Goal: Task Accomplishment & Management: Manage account settings

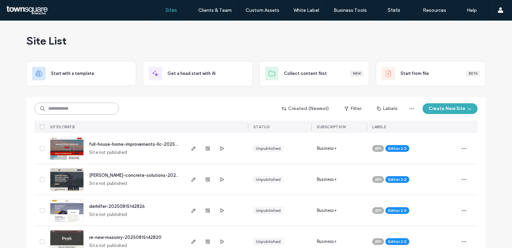
click at [79, 108] on input at bounding box center [76, 109] width 84 height 12
paste input "********"
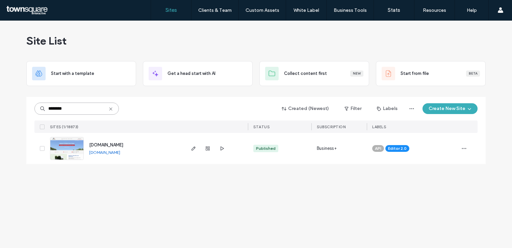
type input "********"
click at [106, 146] on span "[DOMAIN_NAME]" at bounding box center [106, 145] width 34 height 5
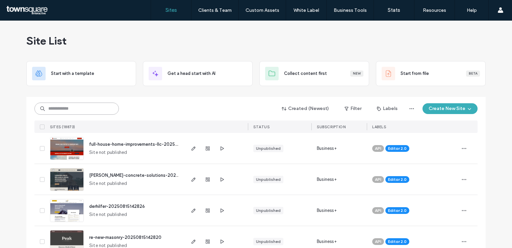
click at [70, 111] on input at bounding box center [76, 109] width 84 height 12
paste input "********"
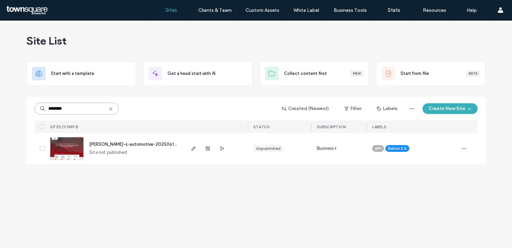
click at [84, 106] on input "********" at bounding box center [76, 109] width 84 height 12
paste input "****"
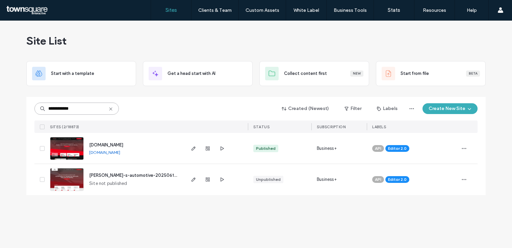
type input "**********"
click at [103, 146] on span "[DOMAIN_NAME]" at bounding box center [106, 145] width 34 height 5
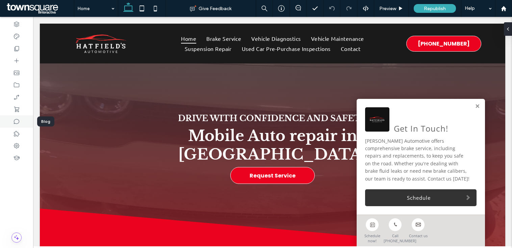
click at [18, 123] on icon at bounding box center [16, 121] width 7 height 7
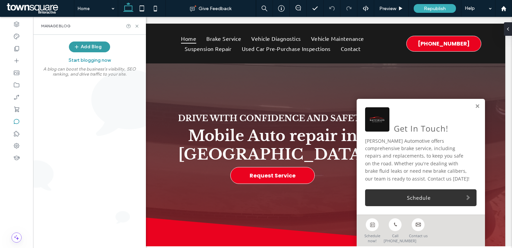
click at [95, 50] on button "Add Blog" at bounding box center [89, 47] width 41 height 11
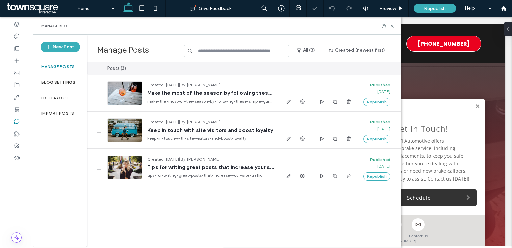
click at [97, 71] on span at bounding box center [99, 68] width 5 height 5
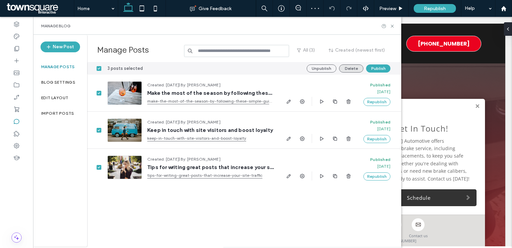
click at [351, 71] on button "Delete" at bounding box center [351, 69] width 24 height 8
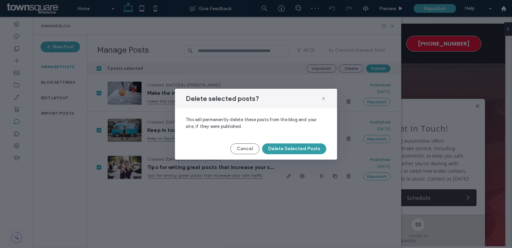
click at [277, 150] on button "Delete Selected Posts" at bounding box center [294, 149] width 64 height 11
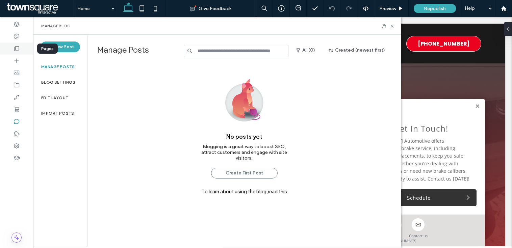
click at [19, 48] on icon at bounding box center [16, 48] width 7 height 7
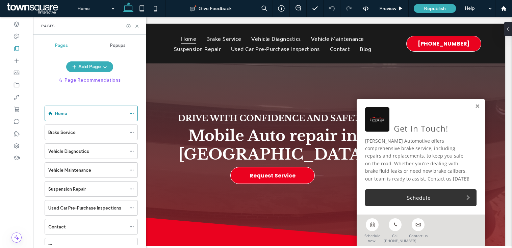
scroll to position [26, 0]
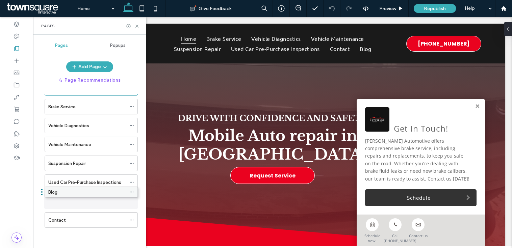
drag, startPoint x: 78, startPoint y: 221, endPoint x: 78, endPoint y: 195, distance: 25.7
click at [131, 203] on icon at bounding box center [131, 201] width 5 height 5
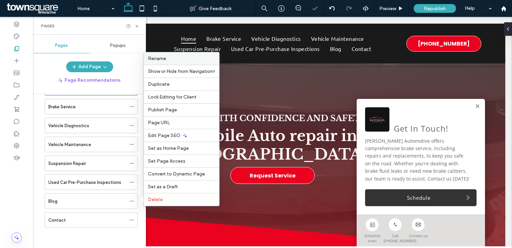
click at [199, 63] on div "Rename" at bounding box center [181, 58] width 75 height 12
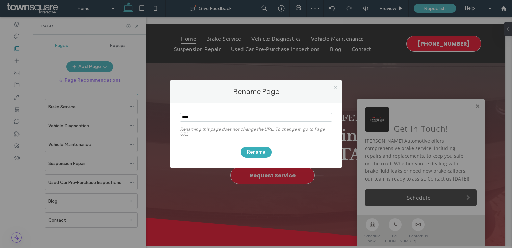
click at [206, 119] on input "notEmpty" at bounding box center [256, 117] width 152 height 9
type input "*********"
click at [255, 153] on button "Rename" at bounding box center [256, 152] width 31 height 11
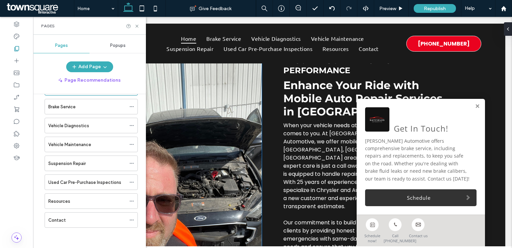
scroll to position [296, 0]
click at [129, 202] on icon at bounding box center [131, 201] width 5 height 5
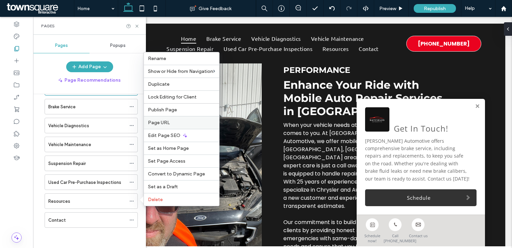
click at [169, 120] on span "Page URL" at bounding box center [159, 123] width 22 height 6
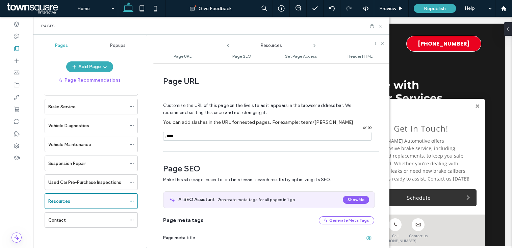
scroll to position [3, 0]
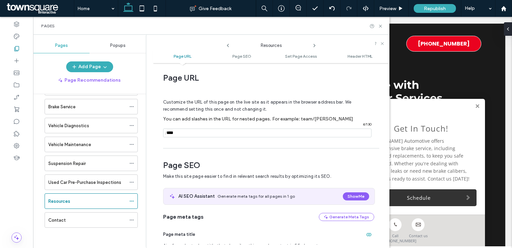
click at [185, 133] on input "notEmpty" at bounding box center [267, 133] width 208 height 9
type input "**********"
click at [382, 26] on icon at bounding box center [380, 26] width 5 height 5
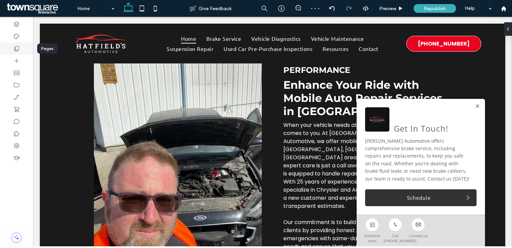
click at [22, 49] on div at bounding box center [16, 49] width 33 height 12
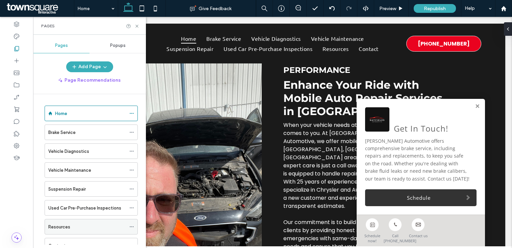
click at [66, 224] on label "Resources" at bounding box center [59, 227] width 22 height 12
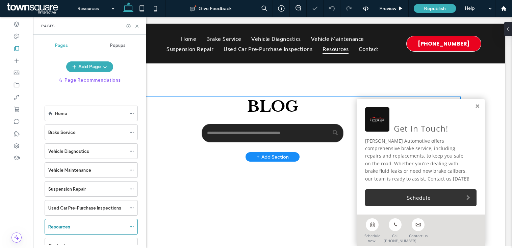
click at [269, 108] on span "Blog" at bounding box center [272, 106] width 51 height 19
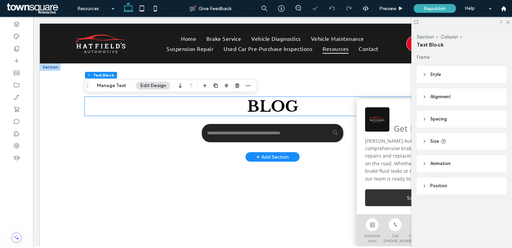
click at [269, 108] on span "Blog" at bounding box center [272, 106] width 51 height 19
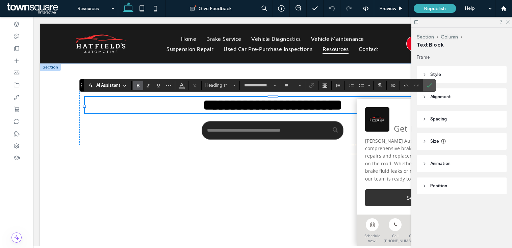
click at [508, 24] on icon at bounding box center [507, 22] width 4 height 4
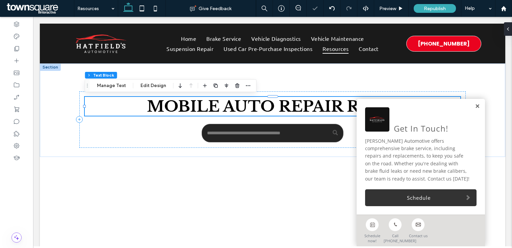
click at [477, 106] on link at bounding box center [477, 107] width 5 height 6
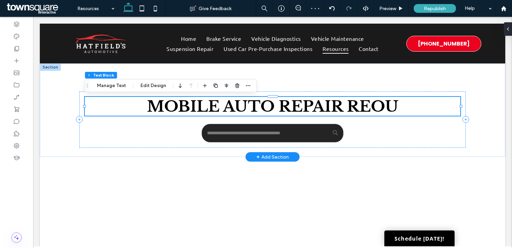
click at [373, 107] on span "mobile auto repair reou" at bounding box center [273, 106] width 252 height 19
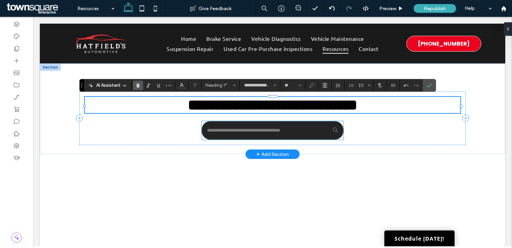
click at [276, 132] on input "Search" at bounding box center [273, 130] width 142 height 19
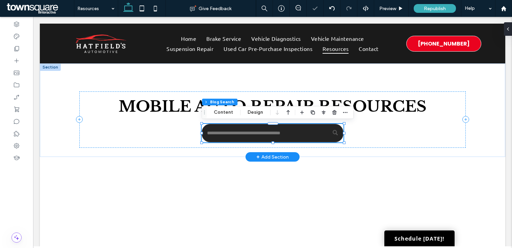
click at [276, 132] on input "Search" at bounding box center [273, 133] width 142 height 19
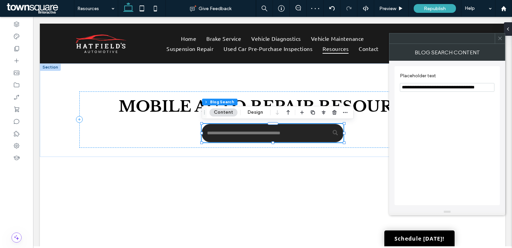
drag, startPoint x: 418, startPoint y: 87, endPoint x: 482, endPoint y: 89, distance: 64.2
click at [482, 89] on input "**********" at bounding box center [447, 87] width 95 height 9
type input "**********"
click at [502, 42] on span at bounding box center [500, 38] width 5 height 10
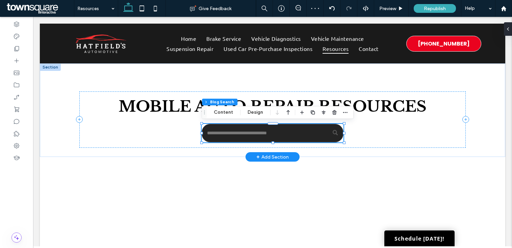
click at [290, 135] on input "Search" at bounding box center [273, 133] width 142 height 19
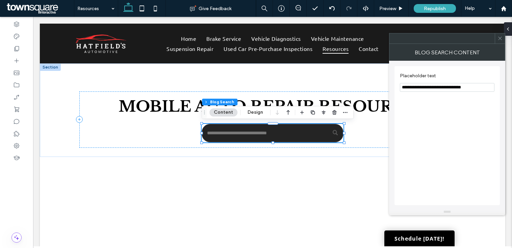
click at [501, 40] on icon at bounding box center [500, 38] width 5 height 5
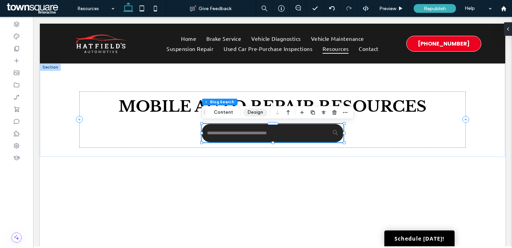
click at [251, 113] on button "Design" at bounding box center [255, 112] width 24 height 8
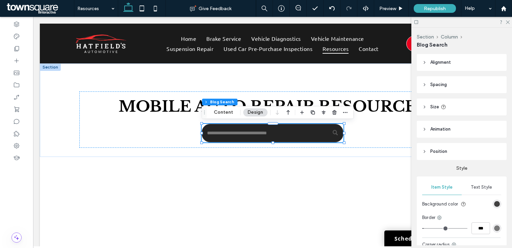
click at [499, 204] on div "rgb(36, 36, 36)" at bounding box center [497, 204] width 6 height 6
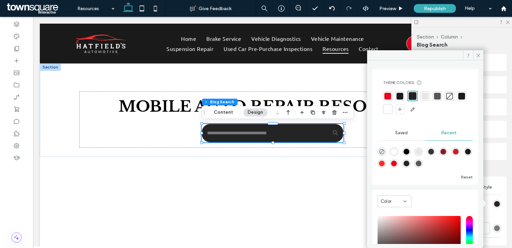
click at [426, 97] on div at bounding box center [425, 96] width 7 height 7
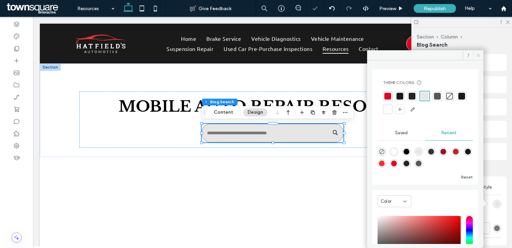
click at [480, 54] on icon at bounding box center [478, 55] width 5 height 5
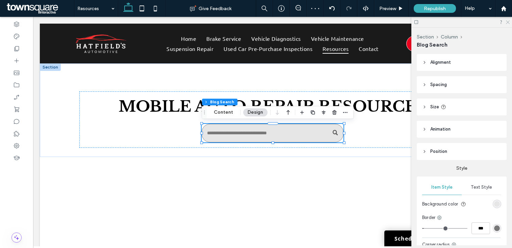
click at [508, 22] on icon at bounding box center [507, 22] width 4 height 4
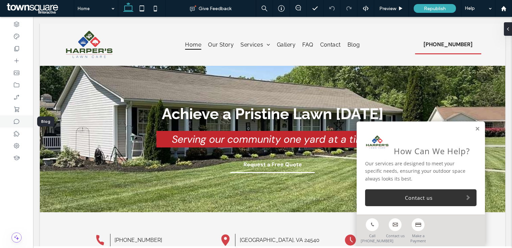
click at [16, 123] on icon at bounding box center [16, 121] width 7 height 7
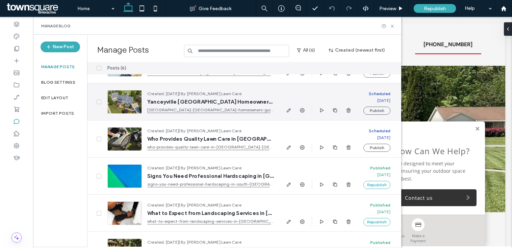
scroll to position [51, 0]
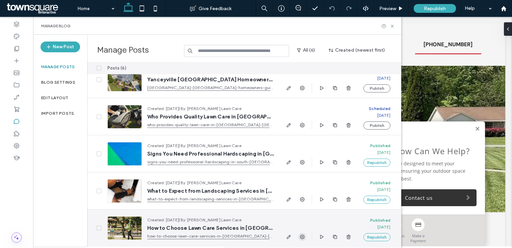
click at [302, 238] on icon "button" at bounding box center [302, 236] width 5 height 5
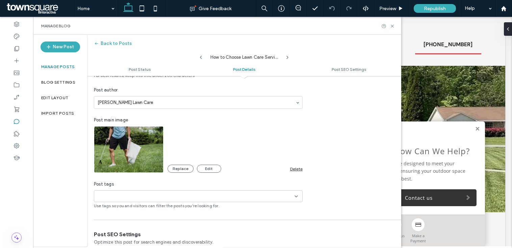
scroll to position [241, 0]
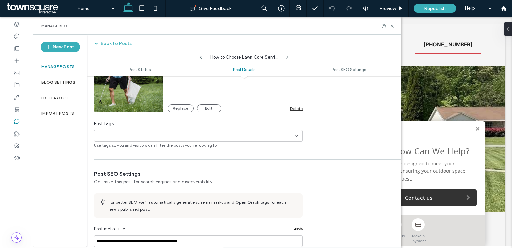
click at [296, 109] on div "Delete" at bounding box center [296, 108] width 12 height 5
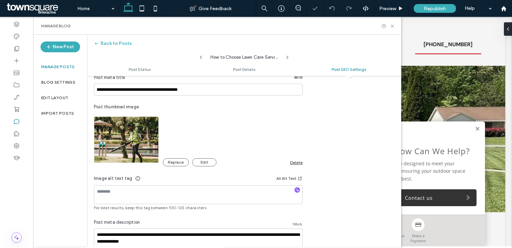
scroll to position [416, 0]
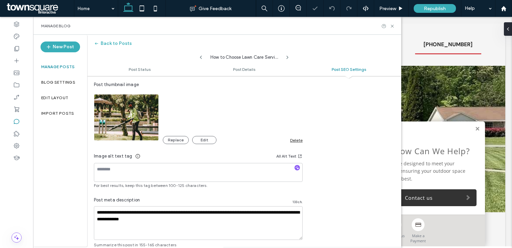
click at [297, 141] on div "Delete" at bounding box center [296, 140] width 12 height 5
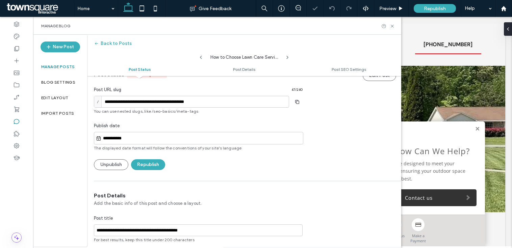
scroll to position [0, 0]
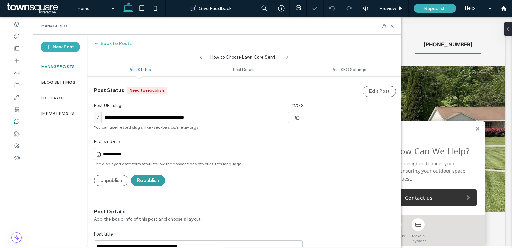
click at [152, 180] on button "Republish" at bounding box center [148, 180] width 34 height 11
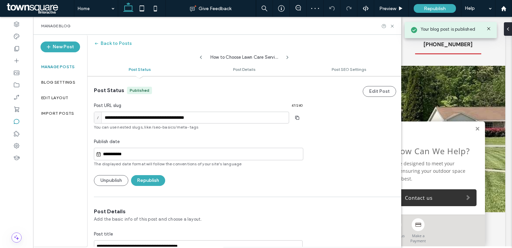
click at [201, 59] on icon at bounding box center [200, 57] width 5 height 5
type input "**********"
type textarea "**********"
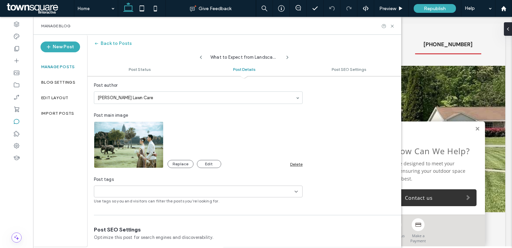
scroll to position [209, 0]
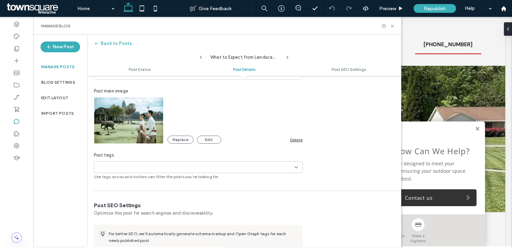
click at [294, 141] on div "Delete" at bounding box center [296, 139] width 12 height 5
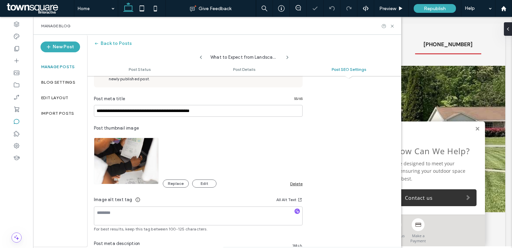
scroll to position [400, 0]
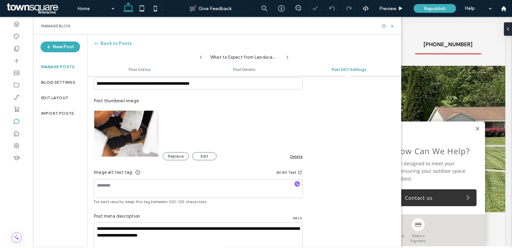
click at [296, 155] on div "Delete" at bounding box center [296, 156] width 12 height 5
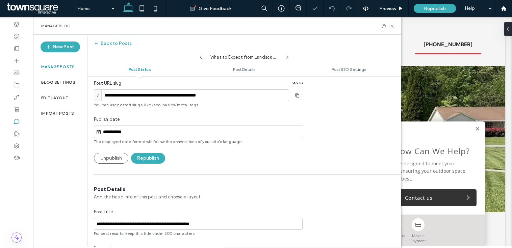
scroll to position [0, 0]
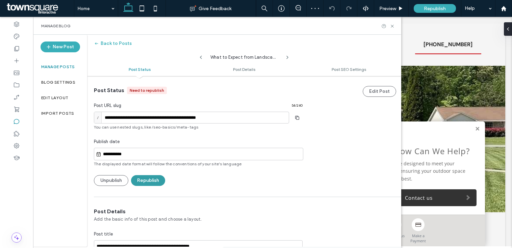
click at [153, 182] on button "Republish" at bounding box center [148, 180] width 34 height 11
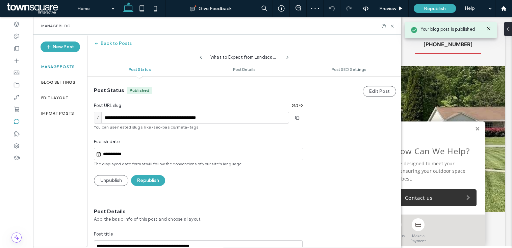
click at [200, 58] on use at bounding box center [201, 57] width 2 height 3
type input "**********"
type textarea "**********"
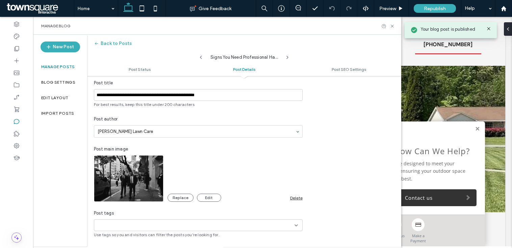
scroll to position [178, 0]
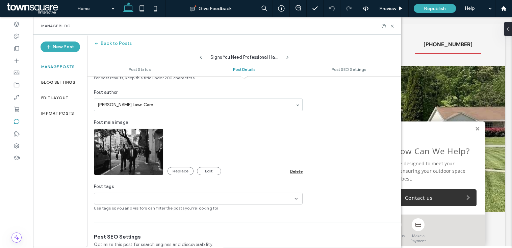
click at [295, 171] on div "Delete" at bounding box center [296, 171] width 12 height 5
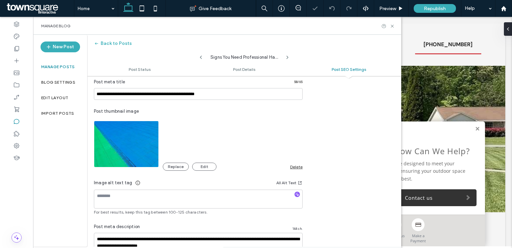
scroll to position [405, 0]
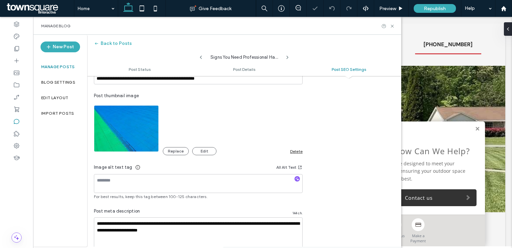
click at [296, 152] on div "Delete" at bounding box center [296, 151] width 12 height 5
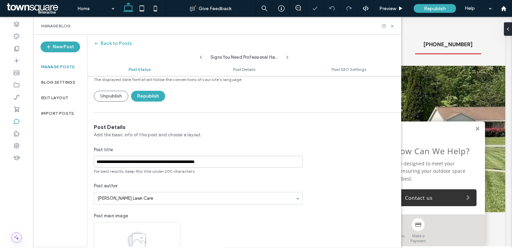
scroll to position [0, 0]
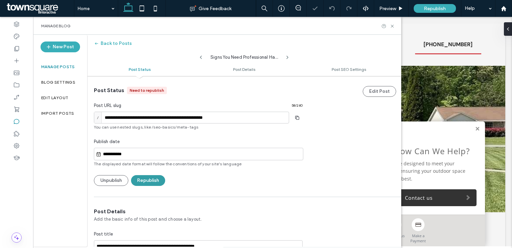
click at [153, 179] on button "Republish" at bounding box center [148, 180] width 34 height 11
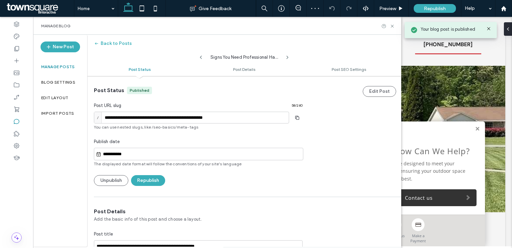
click at [202, 57] on icon at bounding box center [200, 57] width 5 height 5
type input "**********"
type textarea "**********"
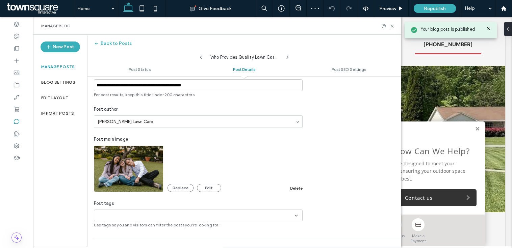
scroll to position [143, 0]
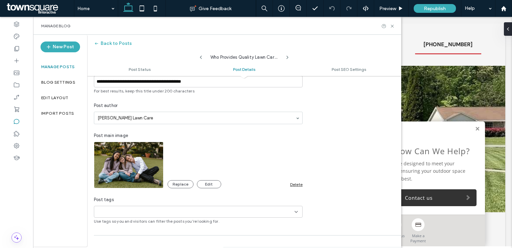
click at [298, 185] on div "Delete" at bounding box center [296, 184] width 12 height 5
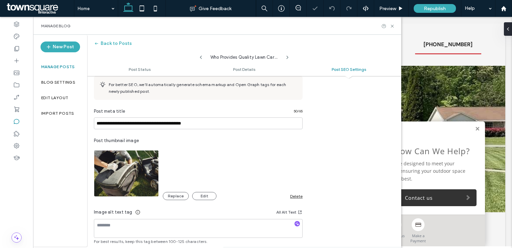
scroll to position [375, 0]
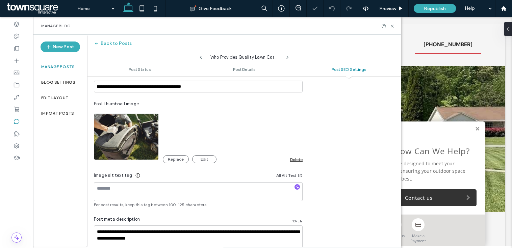
click at [296, 161] on div "Delete" at bounding box center [296, 159] width 12 height 5
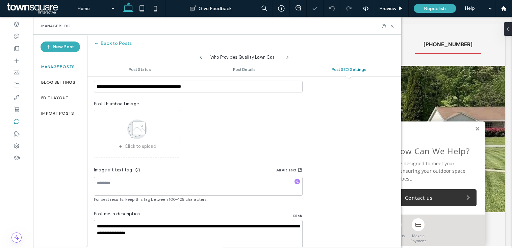
click at [199, 55] on icon at bounding box center [200, 57] width 5 height 5
type input "**********"
type textarea "**********"
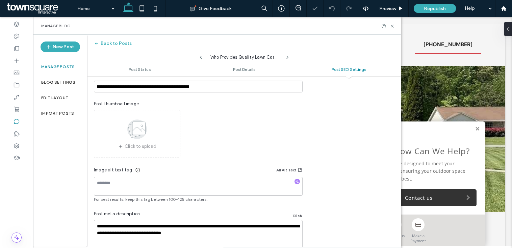
scroll to position [374, 0]
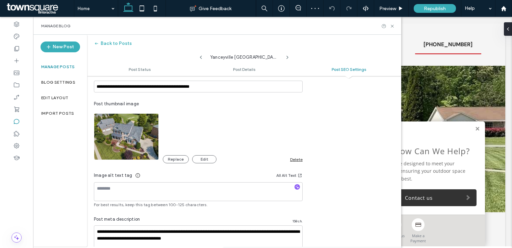
click at [296, 160] on div "Delete" at bounding box center [296, 159] width 12 height 5
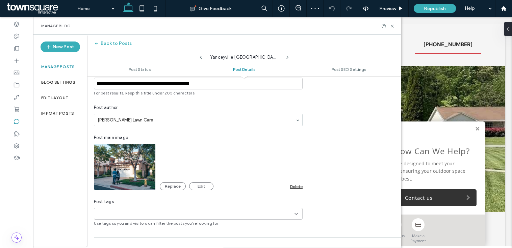
scroll to position [143, 0]
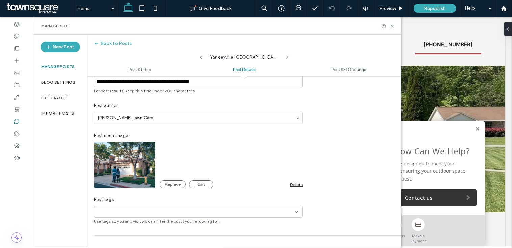
click at [297, 181] on div "Replace Edit Delete" at bounding box center [231, 184] width 143 height 8
click at [298, 186] on div "Delete" at bounding box center [296, 184] width 12 height 5
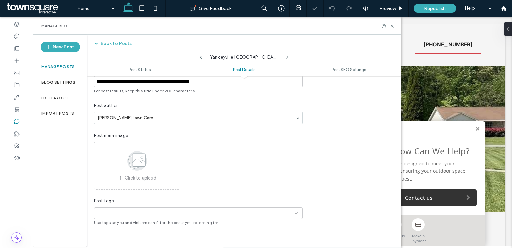
click at [201, 58] on icon at bounding box center [200, 57] width 5 height 5
type input "**********"
type textarea "**********"
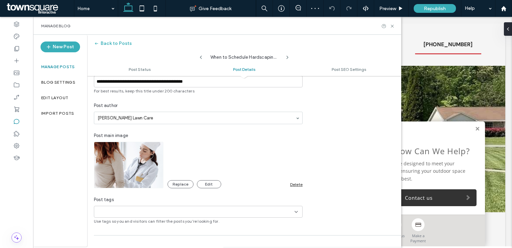
click at [295, 184] on div "Delete" at bounding box center [296, 184] width 12 height 5
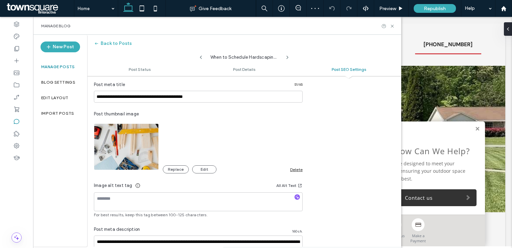
scroll to position [374, 0]
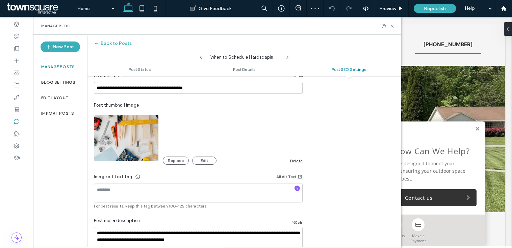
click at [295, 161] on div "Delete" at bounding box center [296, 160] width 12 height 5
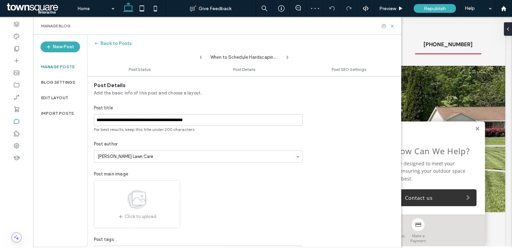
scroll to position [0, 0]
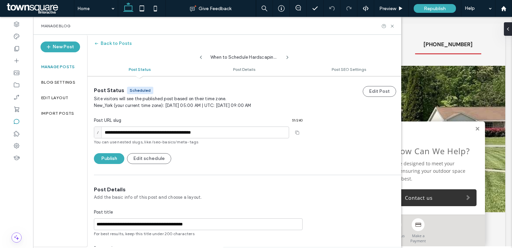
click at [201, 55] on icon at bounding box center [200, 57] width 5 height 5
type input "**********"
type textarea "**********"
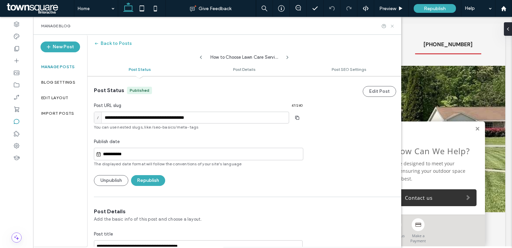
click at [393, 26] on use at bounding box center [392, 26] width 3 height 3
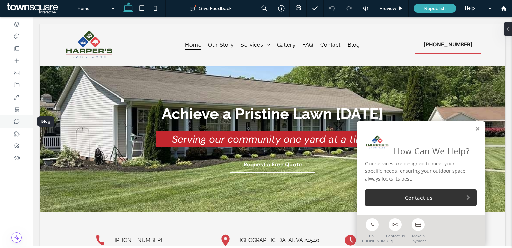
click at [20, 120] on div at bounding box center [16, 122] width 33 height 12
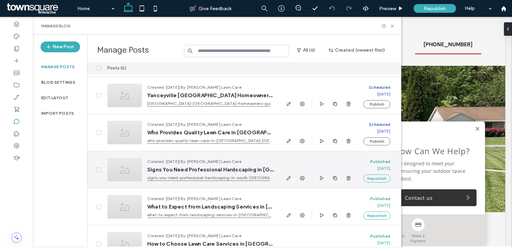
scroll to position [51, 0]
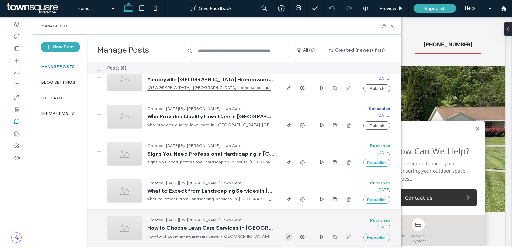
click at [287, 236] on icon "button" at bounding box center [288, 236] width 5 height 5
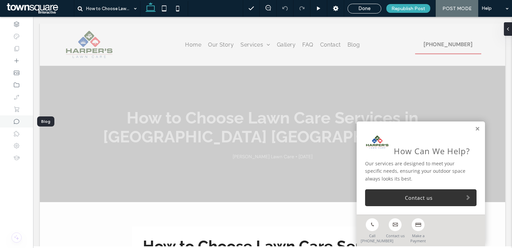
click at [19, 122] on use at bounding box center [16, 121] width 5 height 5
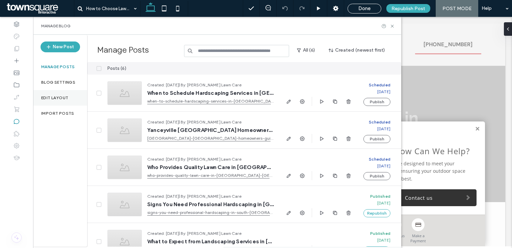
click at [45, 102] on div "Edit Layout" at bounding box center [60, 98] width 54 height 16
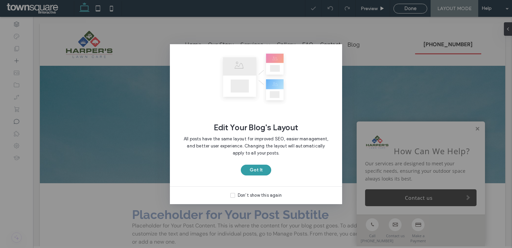
click at [250, 168] on button "Got It" at bounding box center [256, 170] width 30 height 11
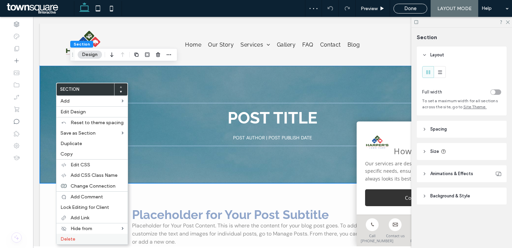
click at [71, 238] on span "Delete" at bounding box center [67, 239] width 15 height 6
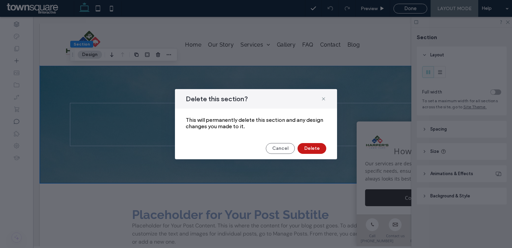
click at [309, 147] on button "Delete" at bounding box center [312, 148] width 29 height 11
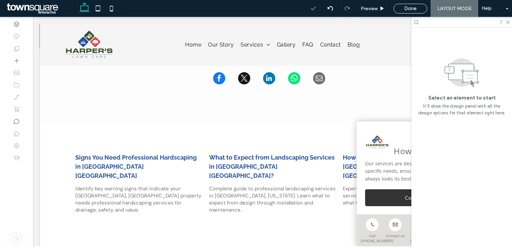
scroll to position [108, 0]
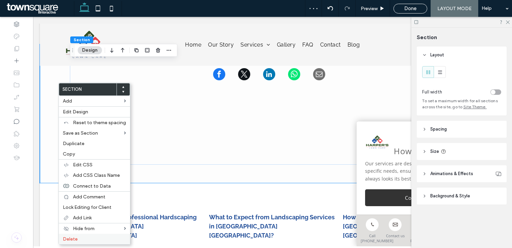
click at [83, 237] on label "Delete" at bounding box center [94, 239] width 63 height 6
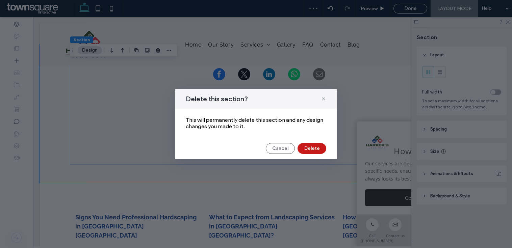
click at [312, 151] on button "Delete" at bounding box center [312, 148] width 29 height 11
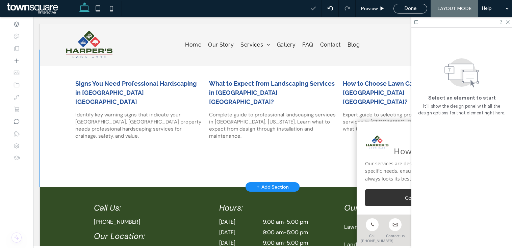
scroll to position [104, 0]
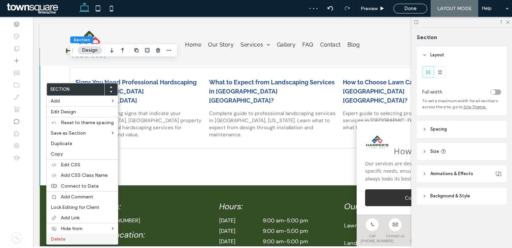
click at [65, 237] on label "Delete" at bounding box center [82, 239] width 63 height 6
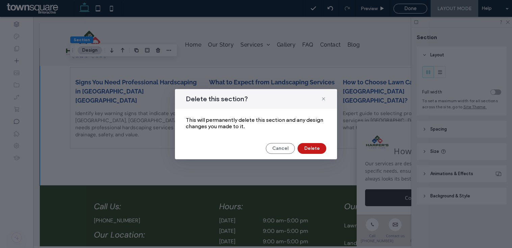
click at [303, 152] on button "Delete" at bounding box center [312, 148] width 29 height 11
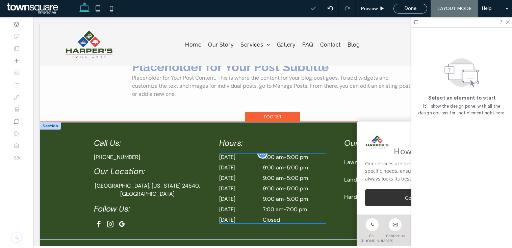
scroll to position [0, 0]
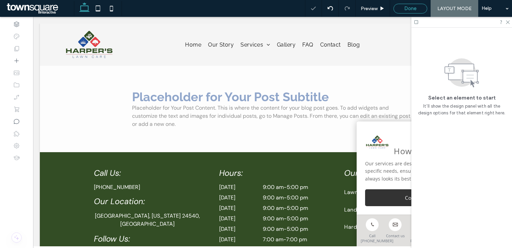
click at [422, 5] on div "Done" at bounding box center [410, 8] width 33 height 6
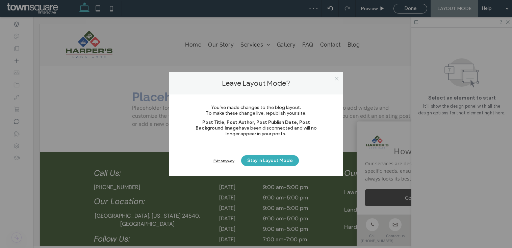
click at [221, 159] on div "Exit anyway" at bounding box center [223, 160] width 21 height 5
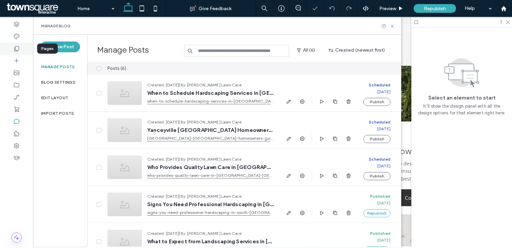
click at [22, 50] on div at bounding box center [16, 49] width 33 height 12
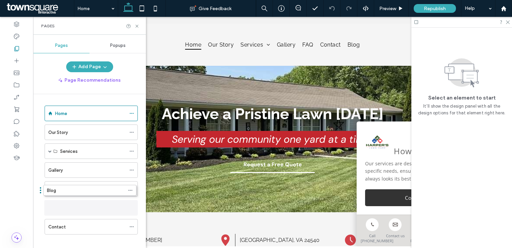
drag, startPoint x: 65, startPoint y: 227, endPoint x: 64, endPoint y: 200, distance: 26.7
click at [132, 208] on icon at bounding box center [131, 208] width 5 height 5
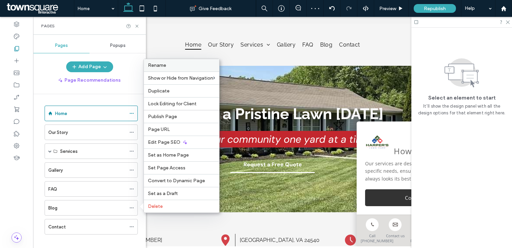
click at [169, 68] on label "Rename" at bounding box center [181, 65] width 67 height 6
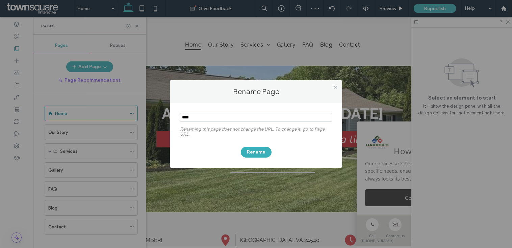
click at [197, 115] on input "notEmpty" at bounding box center [256, 117] width 152 height 9
type input "*********"
click at [258, 157] on button "Rename" at bounding box center [256, 152] width 31 height 11
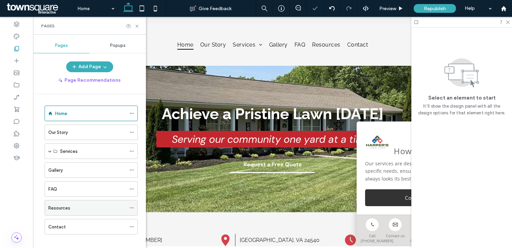
click at [109, 208] on div "Resources" at bounding box center [87, 208] width 78 height 7
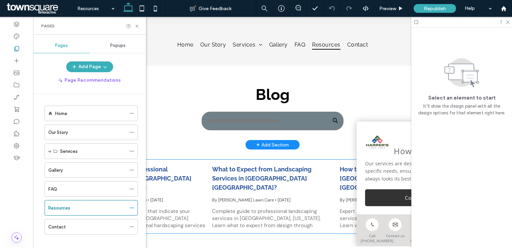
scroll to position [9, 0]
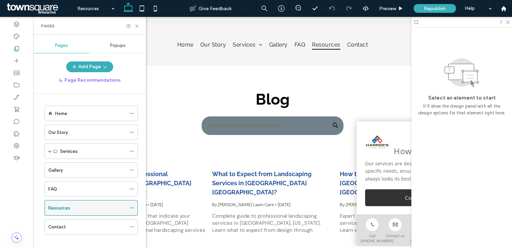
click at [132, 205] on span at bounding box center [131, 208] width 5 height 10
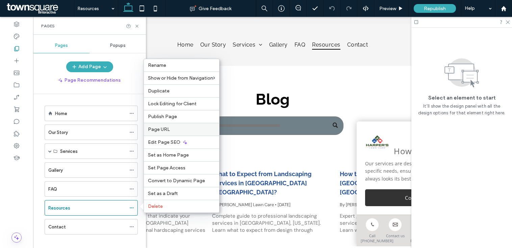
click at [162, 130] on span "Page URL" at bounding box center [159, 130] width 22 height 6
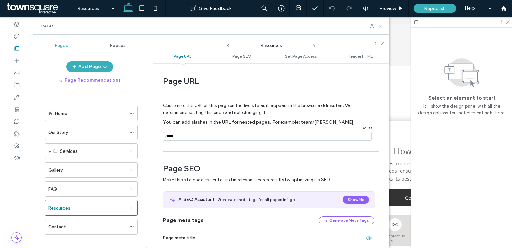
scroll to position [3, 0]
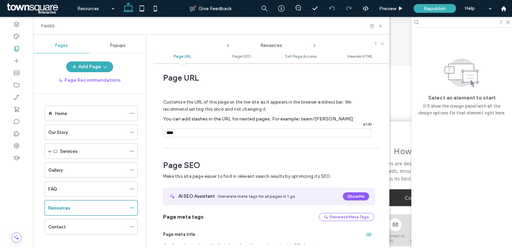
click at [183, 134] on input "notEmpty" at bounding box center [267, 133] width 208 height 9
type input "**********"
click at [379, 26] on icon at bounding box center [380, 26] width 5 height 5
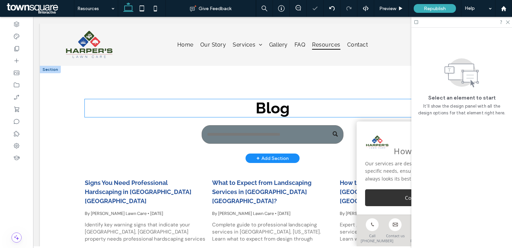
click at [267, 110] on span "Blog" at bounding box center [273, 108] width 34 height 18
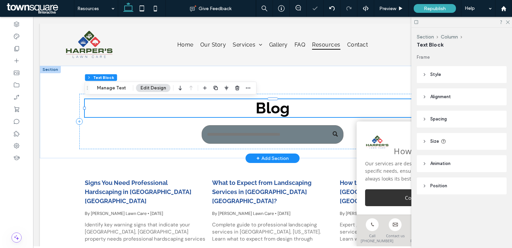
click at [267, 110] on div "Blog" at bounding box center [273, 108] width 376 height 18
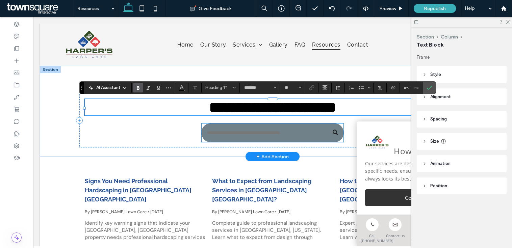
click at [266, 134] on input "Search" at bounding box center [273, 133] width 142 height 19
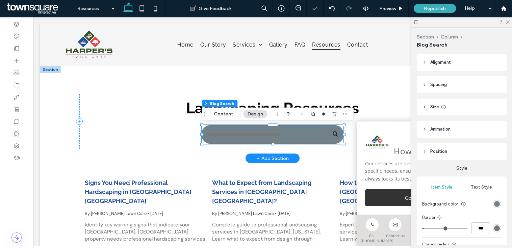
click at [266, 134] on input "Search" at bounding box center [273, 134] width 142 height 19
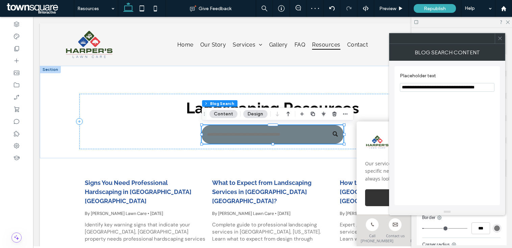
drag, startPoint x: 418, startPoint y: 86, endPoint x: 491, endPoint y: 86, distance: 73.6
click at [491, 86] on input "**********" at bounding box center [447, 87] width 95 height 9
type input "**********"
click at [500, 37] on icon at bounding box center [500, 38] width 5 height 5
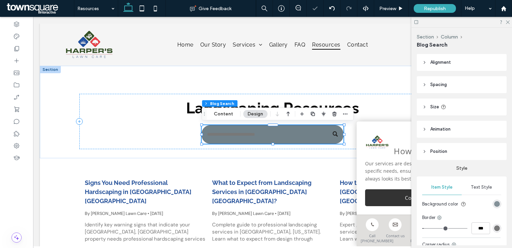
click at [499, 202] on div "rgb(113, 129, 137)" at bounding box center [497, 204] width 6 height 6
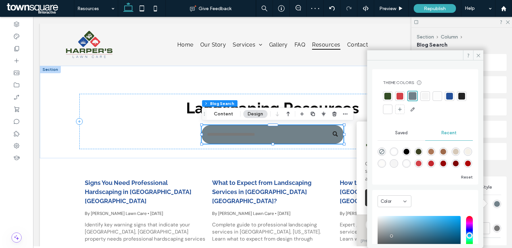
click at [425, 100] on div at bounding box center [425, 96] width 9 height 9
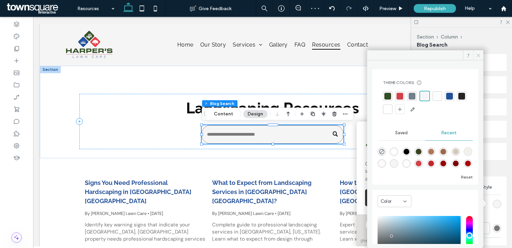
click at [477, 57] on icon at bounding box center [478, 55] width 5 height 5
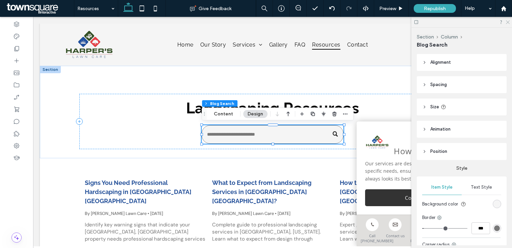
click at [507, 22] on icon at bounding box center [507, 22] width 4 height 4
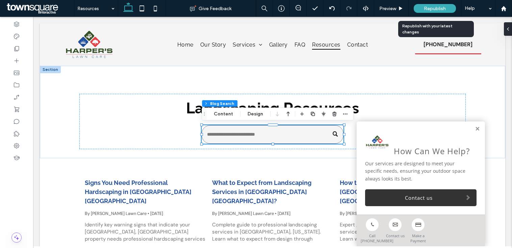
click at [437, 9] on span "Republish" at bounding box center [435, 9] width 22 height 6
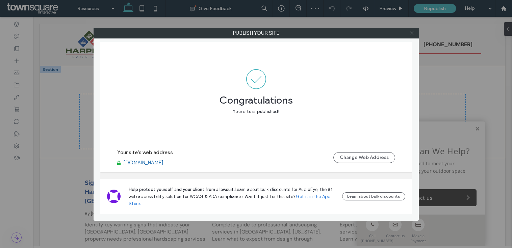
click at [161, 164] on link "www.harperslawncare.com" at bounding box center [143, 163] width 40 height 6
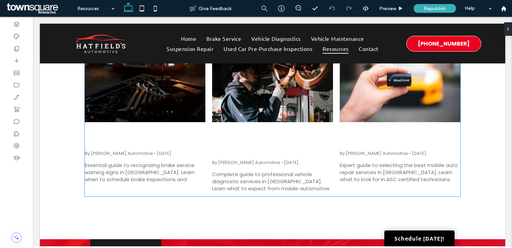
scroll to position [128, 0]
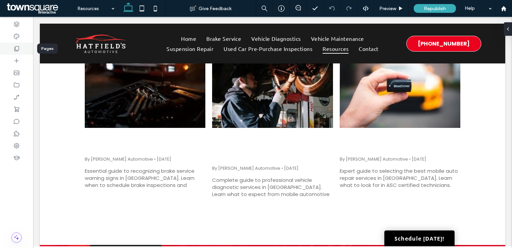
click at [18, 50] on use at bounding box center [17, 48] width 5 height 5
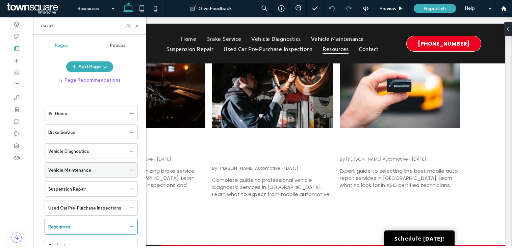
scroll to position [26, 0]
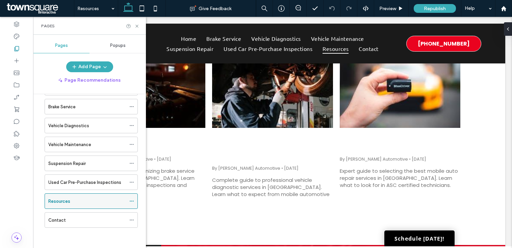
click at [135, 201] on div at bounding box center [133, 201] width 8 height 10
click at [131, 201] on icon at bounding box center [131, 201] width 5 height 5
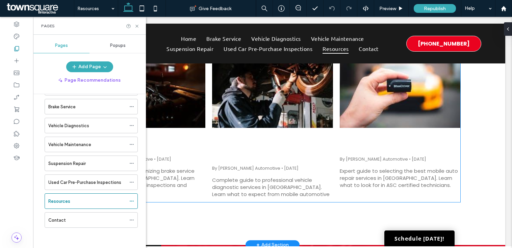
click at [233, 145] on link "What to Expect from Vehicle Diagnostics in [GEOGRAPHIC_DATA]?" at bounding box center [272, 146] width 121 height 27
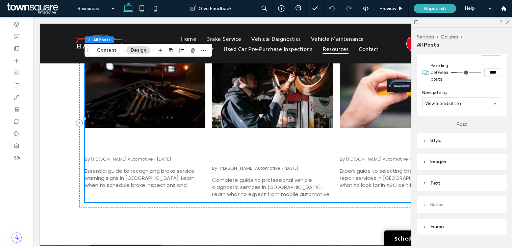
scroll to position [259, 0]
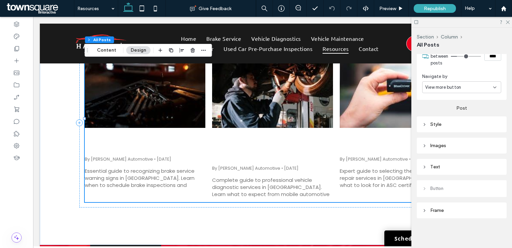
click at [452, 168] on div "Text" at bounding box center [461, 167] width 79 height 6
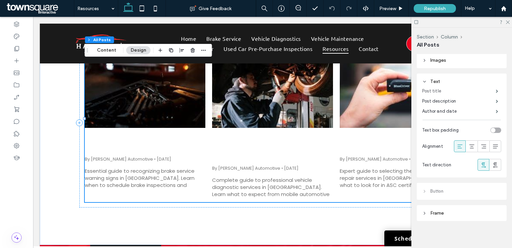
scroll to position [347, 0]
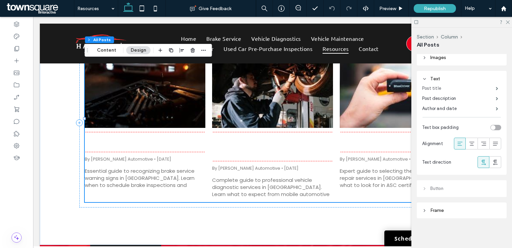
click at [441, 91] on label "Post title" at bounding box center [459, 89] width 74 height 14
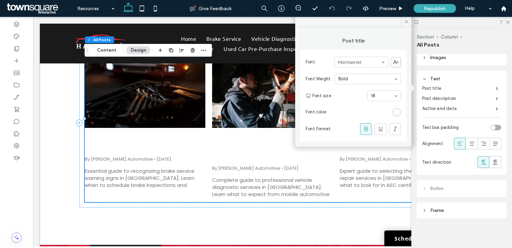
click at [397, 116] on div "rgb(255, 255, 255)" at bounding box center [397, 112] width 8 height 8
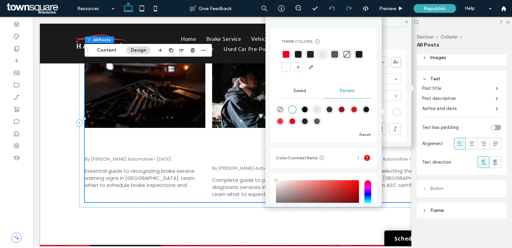
click at [299, 54] on div at bounding box center [298, 54] width 7 height 7
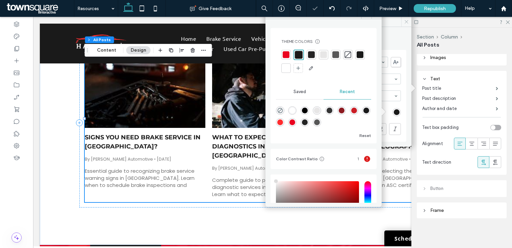
click at [406, 23] on icon at bounding box center [406, 21] width 5 height 5
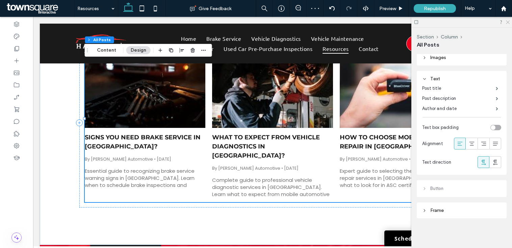
click at [509, 23] on icon at bounding box center [507, 22] width 4 height 4
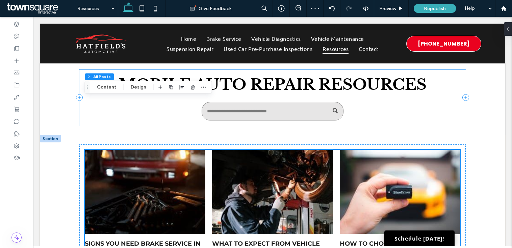
scroll to position [0, 0]
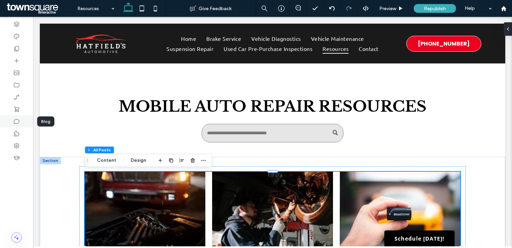
click at [15, 123] on icon at bounding box center [16, 121] width 7 height 7
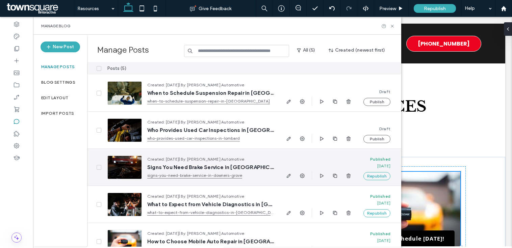
scroll to position [14, 0]
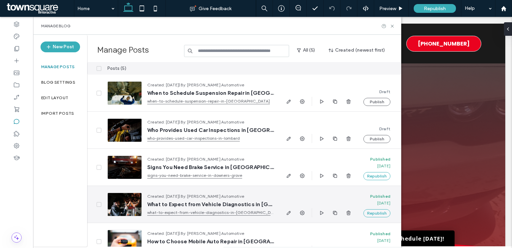
scroll to position [14, 0]
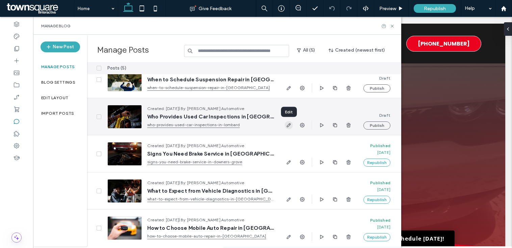
click at [289, 126] on icon "button" at bounding box center [288, 125] width 5 height 5
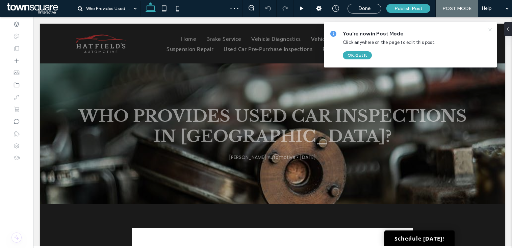
drag, startPoint x: 491, startPoint y: 29, endPoint x: 412, endPoint y: 51, distance: 81.6
click at [491, 29] on icon at bounding box center [489, 29] width 5 height 5
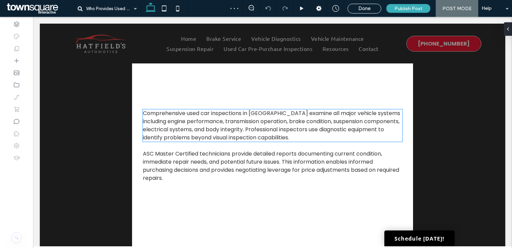
scroll to position [291, 0]
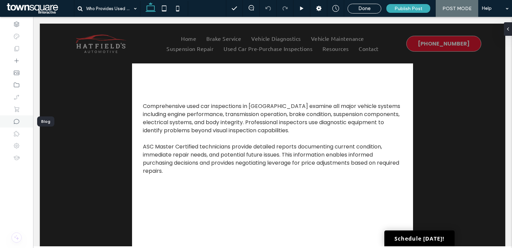
click at [18, 122] on icon at bounding box center [16, 121] width 7 height 7
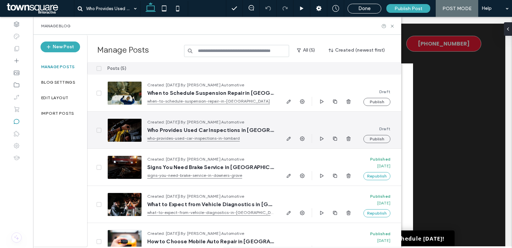
scroll to position [14, 0]
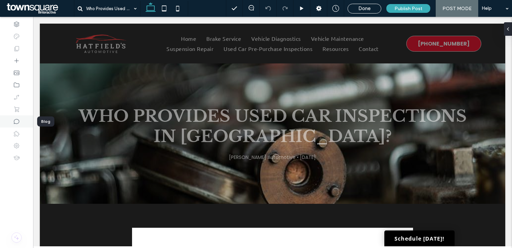
click at [14, 124] on icon at bounding box center [16, 121] width 7 height 7
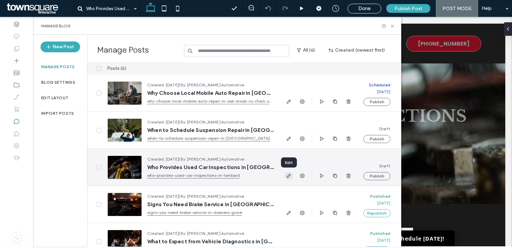
click at [288, 177] on use "button" at bounding box center [289, 176] width 4 height 4
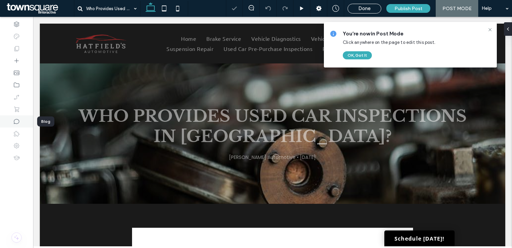
click at [14, 123] on icon at bounding box center [16, 121] width 7 height 7
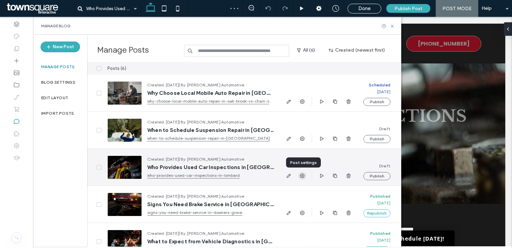
click at [301, 177] on icon "button" at bounding box center [302, 175] width 5 height 5
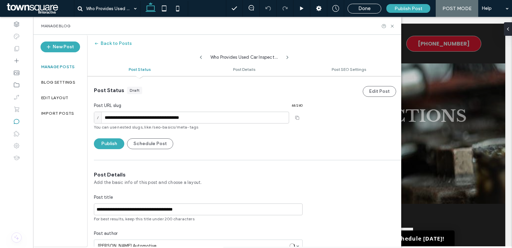
scroll to position [0, 0]
click at [142, 143] on button "Schedule Post" at bounding box center [150, 143] width 46 height 11
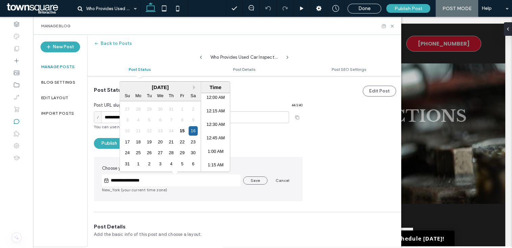
click at [219, 182] on input "**********" at bounding box center [174, 181] width 131 height 8
click at [182, 155] on div "29" at bounding box center [182, 152] width 9 height 9
type input "**********"
click at [256, 145] on div "Publish Schedule Post" at bounding box center [198, 143] width 209 height 11
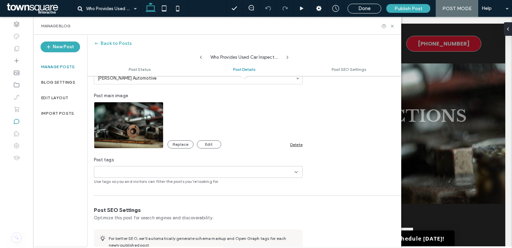
scroll to position [222, 0]
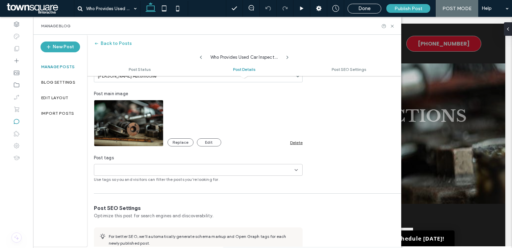
click at [294, 143] on div "Delete" at bounding box center [296, 142] width 12 height 5
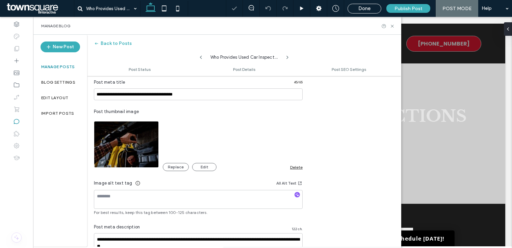
scroll to position [0, 0]
click at [299, 167] on div "Delete" at bounding box center [296, 167] width 12 height 5
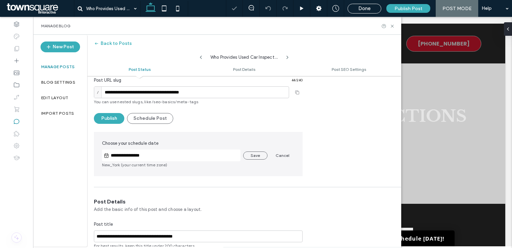
scroll to position [19, 0]
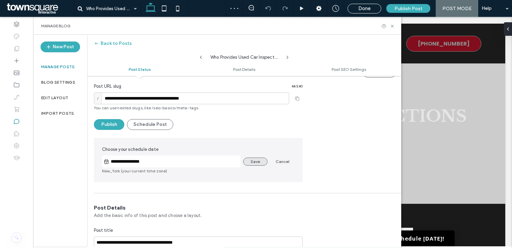
click at [252, 162] on button "Save" at bounding box center [255, 162] width 24 height 8
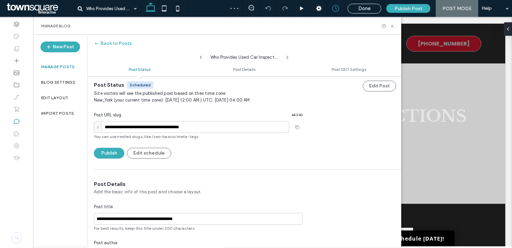
scroll to position [0, 0]
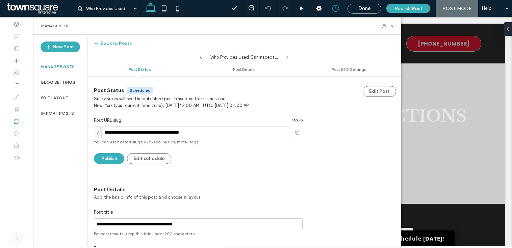
click at [200, 57] on use at bounding box center [201, 57] width 2 height 3
type input "**********"
type textarea "**********"
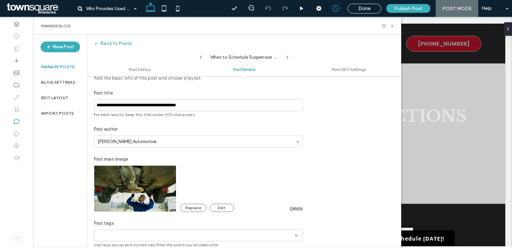
scroll to position [106, 0]
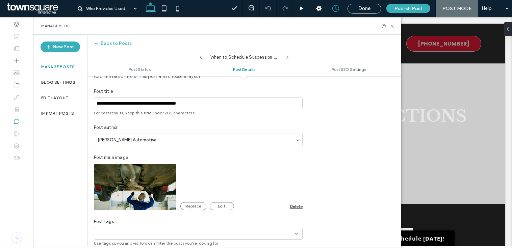
click at [297, 203] on div "Replace Edit Delete" at bounding box center [241, 206] width 122 height 8
click at [297, 208] on div "Delete" at bounding box center [296, 206] width 12 height 5
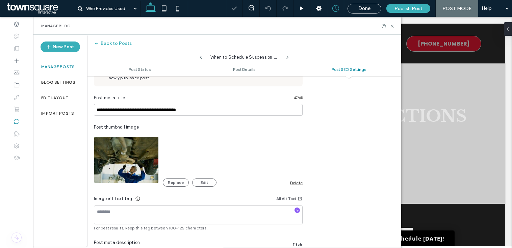
scroll to position [0, 0]
click at [295, 183] on div "Delete" at bounding box center [296, 182] width 12 height 5
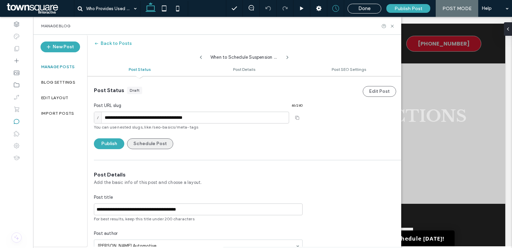
click at [146, 145] on button "Schedule Post" at bounding box center [150, 143] width 46 height 11
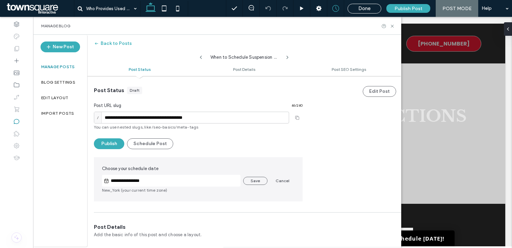
click at [166, 182] on input "**********" at bounding box center [174, 181] width 131 height 8
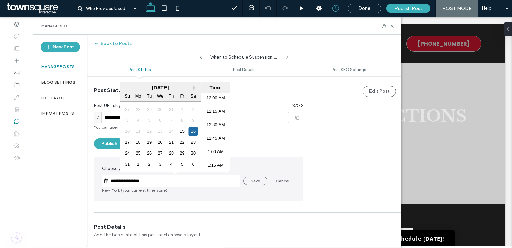
scroll to position [616, 0]
click at [194, 89] on button "Next Month" at bounding box center [195, 87] width 5 height 5
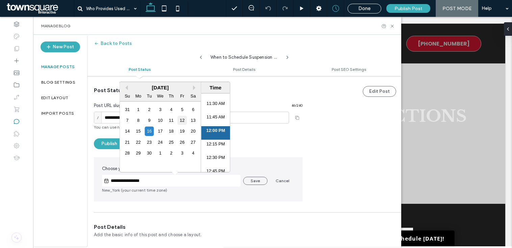
click at [181, 121] on div "12" at bounding box center [182, 120] width 9 height 9
type input "**********"
click at [263, 140] on div "Publish Schedule Post" at bounding box center [198, 143] width 209 height 11
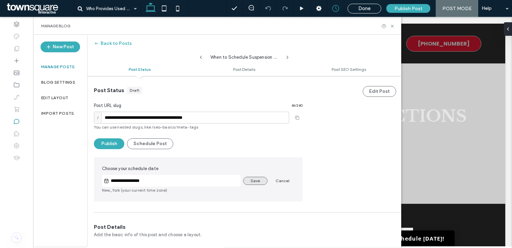
click at [258, 180] on button "Save" at bounding box center [255, 181] width 24 height 8
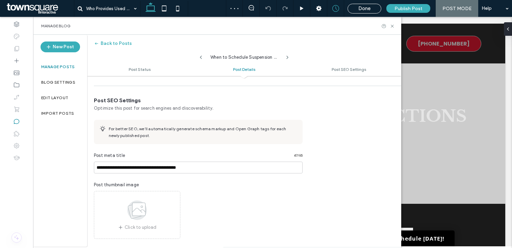
scroll to position [136, 0]
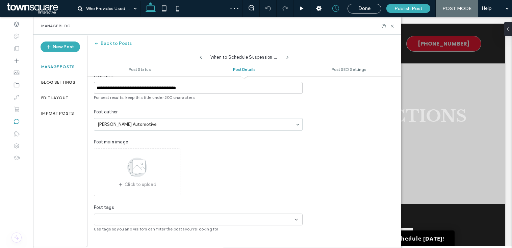
click at [204, 59] on div "When to Schedule Suspension Repair in [GEOGRAPHIC_DATA]?" at bounding box center [244, 56] width 81 height 10
click at [202, 57] on icon at bounding box center [200, 57] width 5 height 5
type input "**********"
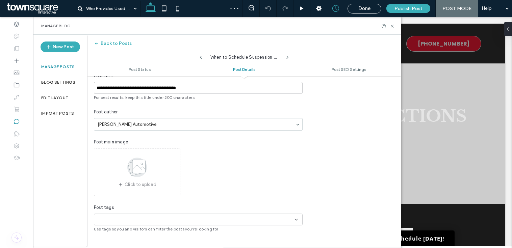
type textarea "**********"
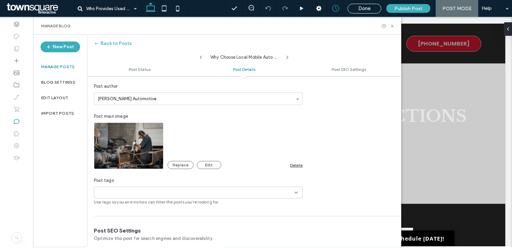
scroll to position [166, 0]
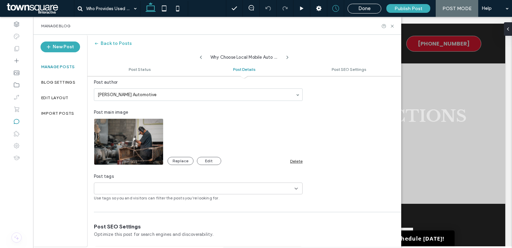
click at [302, 160] on div "Delete" at bounding box center [296, 161] width 12 height 5
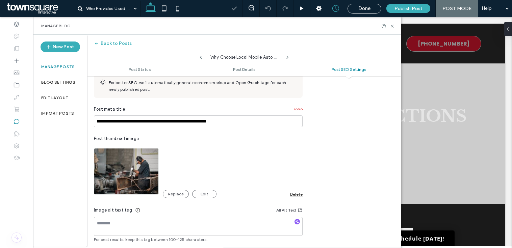
scroll to position [0, 0]
click at [294, 192] on div "Delete" at bounding box center [296, 194] width 12 height 5
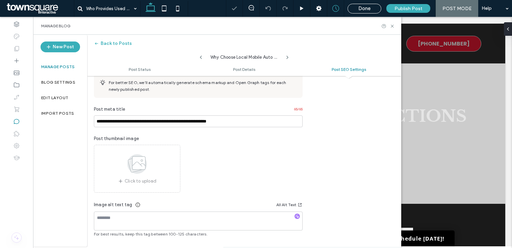
click at [203, 57] on icon at bounding box center [200, 57] width 5 height 5
type input "**********"
type textarea "**********"
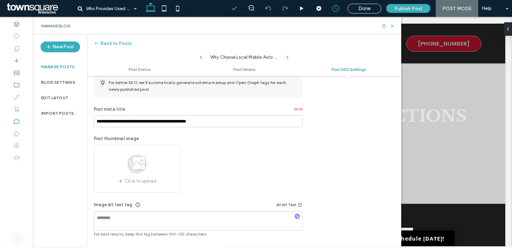
scroll to position [361, 0]
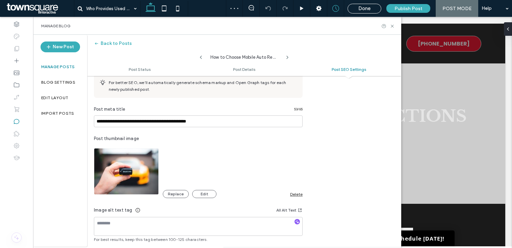
click at [296, 195] on div "Delete" at bounding box center [296, 194] width 12 height 5
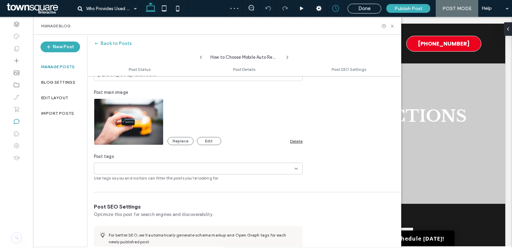
scroll to position [0, 0]
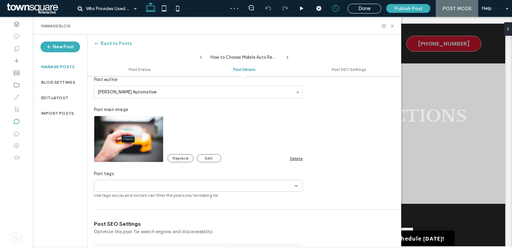
click at [297, 159] on div "Delete" at bounding box center [296, 158] width 12 height 5
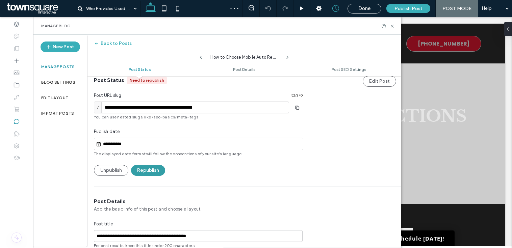
click at [149, 168] on button "Republish" at bounding box center [148, 170] width 34 height 11
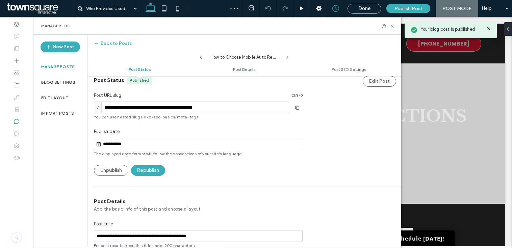
click at [201, 57] on icon at bounding box center [200, 57] width 5 height 5
type input "**********"
type textarea "**********"
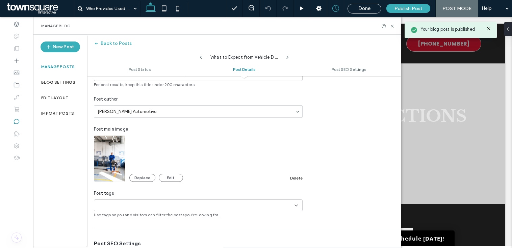
scroll to position [180, 0]
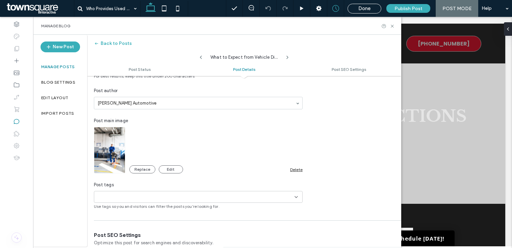
click at [296, 171] on div "Delete" at bounding box center [296, 169] width 12 height 5
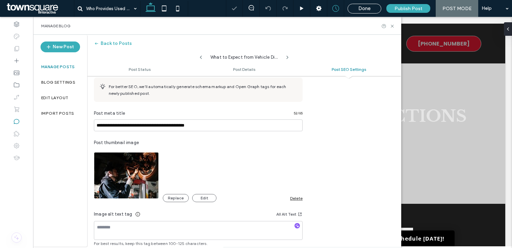
scroll to position [0, 0]
click at [296, 199] on div "Delete" at bounding box center [296, 198] width 12 height 5
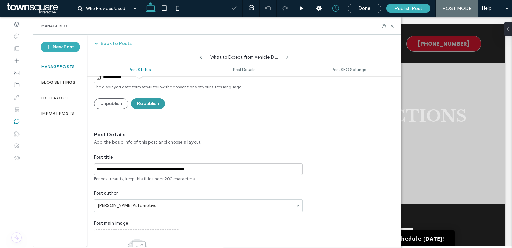
click at [153, 103] on button "Republish" at bounding box center [148, 103] width 34 height 11
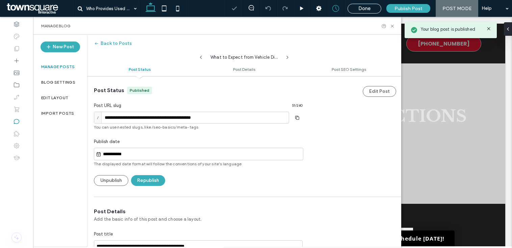
click at [201, 55] on icon at bounding box center [200, 57] width 5 height 5
type input "**********"
type textarea "**********"
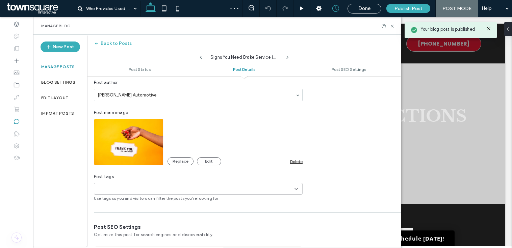
scroll to position [190, 0]
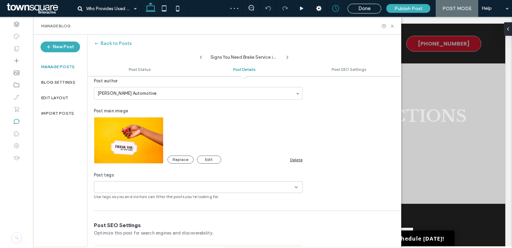
click at [295, 162] on div "Delete" at bounding box center [296, 159] width 12 height 5
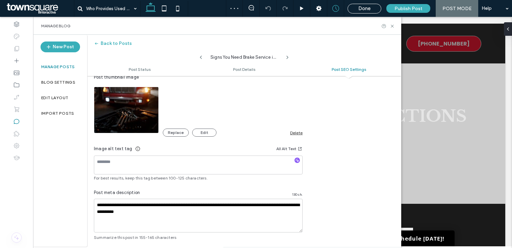
scroll to position [0, 0]
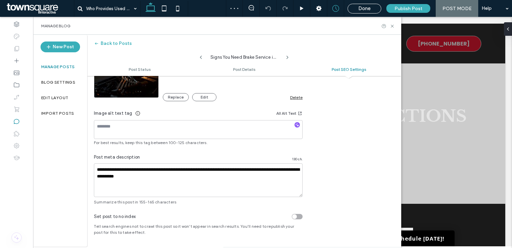
click at [296, 96] on div "Delete" at bounding box center [296, 97] width 12 height 5
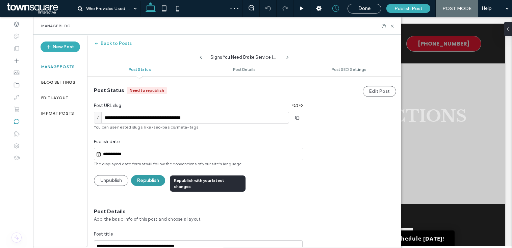
click at [150, 182] on button "Republish" at bounding box center [148, 180] width 34 height 11
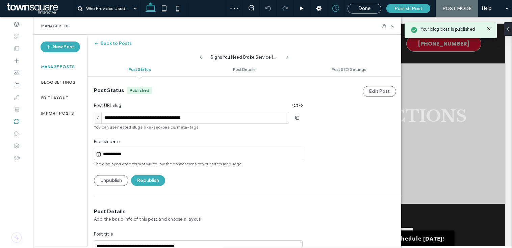
click at [201, 55] on icon at bounding box center [200, 57] width 5 height 5
type input "**********"
type textarea "**********"
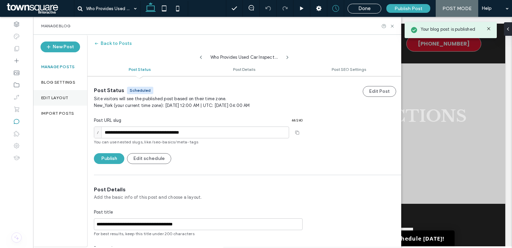
click at [68, 97] on div "Edit Layout" at bounding box center [60, 98] width 54 height 16
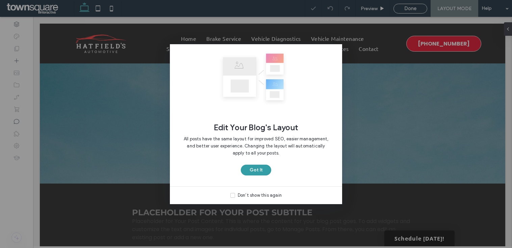
click at [251, 169] on button "Got It" at bounding box center [256, 170] width 30 height 11
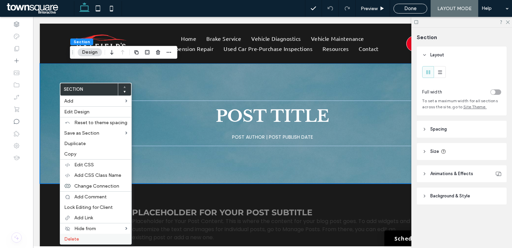
click at [84, 238] on label "Delete" at bounding box center [95, 239] width 63 height 6
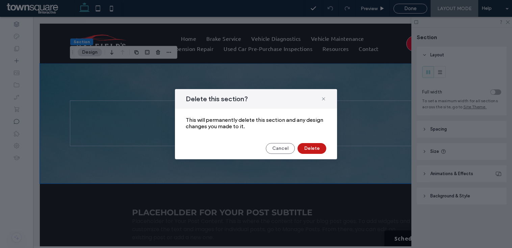
click at [308, 148] on button "Delete" at bounding box center [312, 148] width 29 height 11
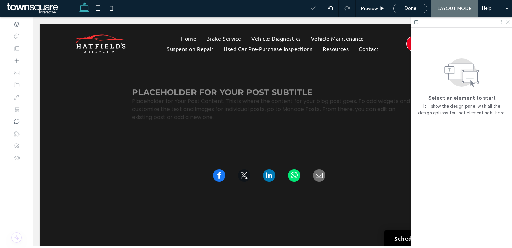
click at [507, 22] on icon at bounding box center [507, 22] width 4 height 4
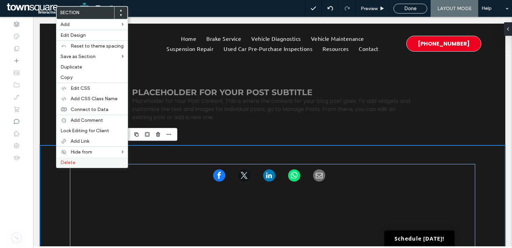
click at [62, 167] on div "Delete" at bounding box center [91, 162] width 71 height 10
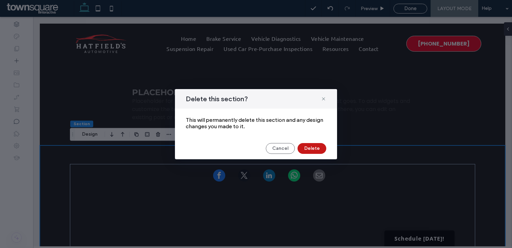
click at [309, 149] on button "Delete" at bounding box center [312, 148] width 29 height 11
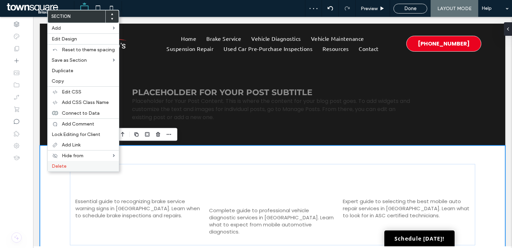
click at [56, 165] on span "Delete" at bounding box center [59, 166] width 15 height 6
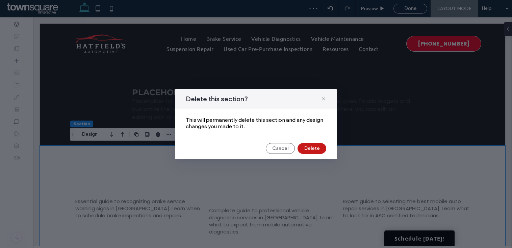
click at [317, 147] on button "Delete" at bounding box center [312, 148] width 29 height 11
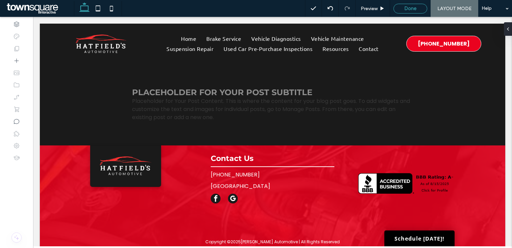
click at [415, 6] on span "Done" at bounding box center [410, 8] width 12 height 6
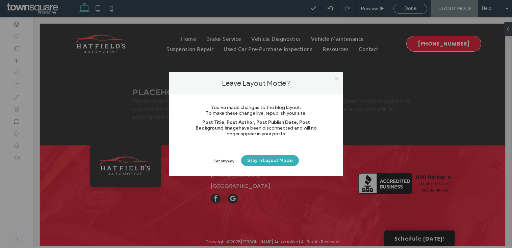
click at [219, 162] on div "Exit anyway" at bounding box center [223, 160] width 21 height 5
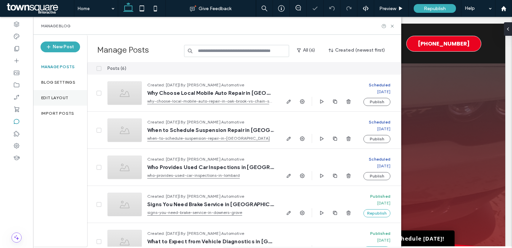
click at [47, 99] on label "Edit Layout" at bounding box center [54, 98] width 27 height 5
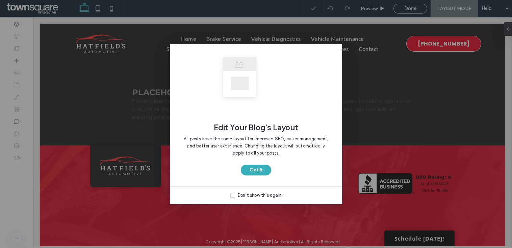
click at [18, 119] on div "Edit Your Blog's Layout All posts have the same layout for improved SEO, easier…" at bounding box center [256, 124] width 512 height 248
click at [250, 174] on button "Got It" at bounding box center [256, 170] width 30 height 11
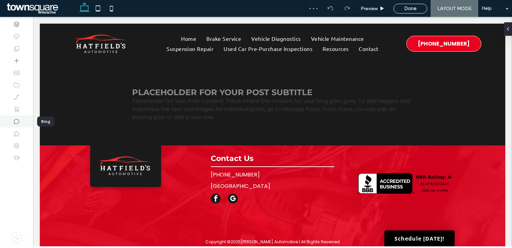
click at [10, 125] on div at bounding box center [16, 122] width 33 height 12
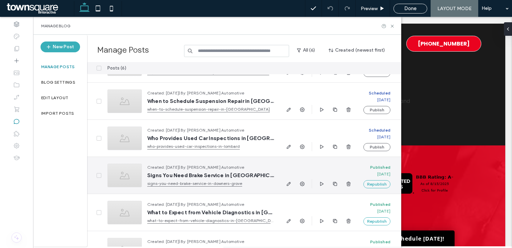
scroll to position [51, 0]
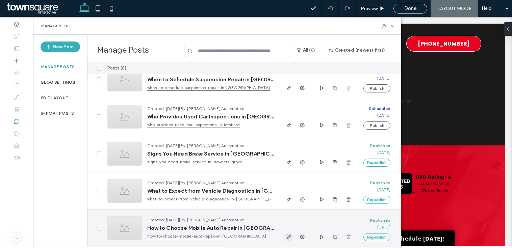
click at [287, 237] on use "button" at bounding box center [289, 237] width 4 height 4
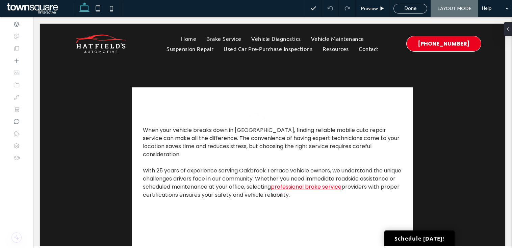
scroll to position [0, 0]
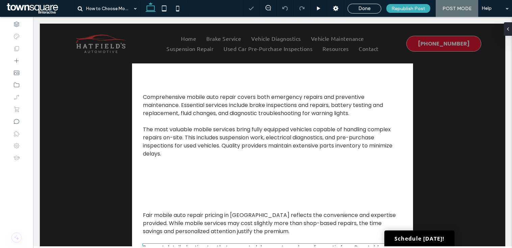
scroll to position [133, 0]
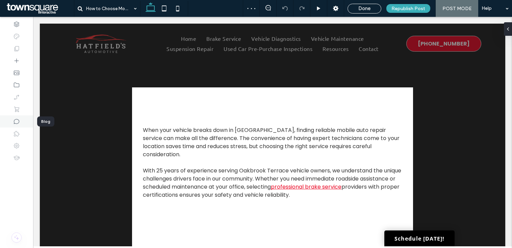
click at [20, 124] on div at bounding box center [16, 122] width 33 height 12
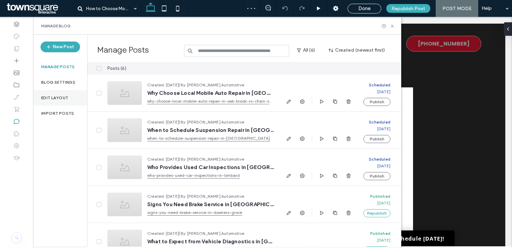
click at [54, 103] on div "Edit Layout" at bounding box center [60, 98] width 54 height 16
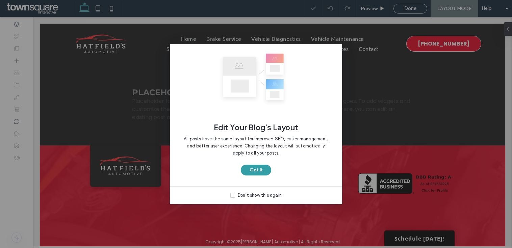
click at [264, 169] on button "Got It" at bounding box center [256, 170] width 30 height 11
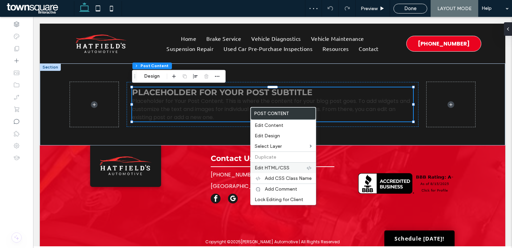
click at [271, 170] on span "Edit HTML/CSS" at bounding box center [272, 168] width 35 height 6
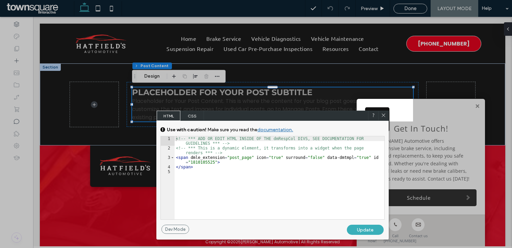
click at [196, 113] on span "CSS" at bounding box center [192, 116] width 24 height 10
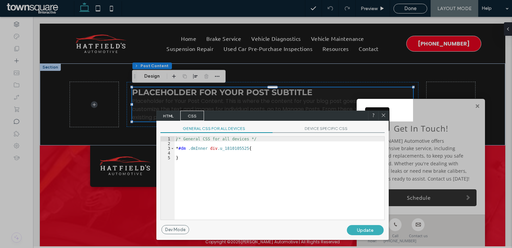
scroll to position [1, 0]
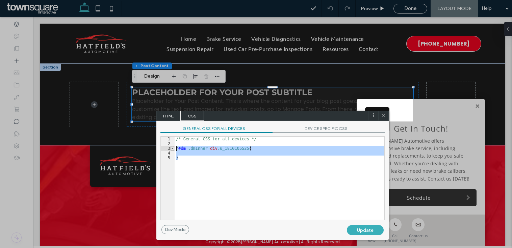
drag, startPoint x: 191, startPoint y: 169, endPoint x: 173, endPoint y: 149, distance: 26.8
click at [173, 149] on div "** 1 2 3 4 5 /* General CSS for all devices */ * #dm .dmInner div .u_1810105525…" at bounding box center [272, 178] width 224 height 84
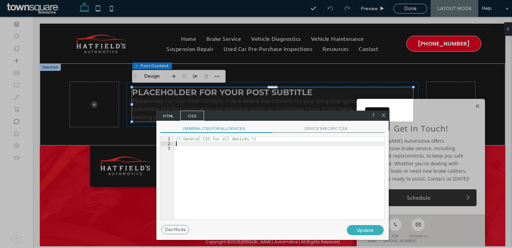
click at [206, 144] on div "/* General CSS for all devices */" at bounding box center [280, 183] width 210 height 93
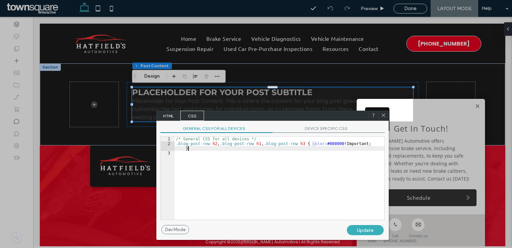
click at [372, 229] on div "Update" at bounding box center [365, 230] width 37 height 10
click at [383, 116] on icon at bounding box center [383, 115] width 5 height 5
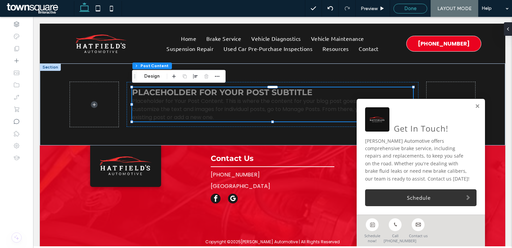
click at [415, 9] on span "Done" at bounding box center [410, 8] width 12 height 6
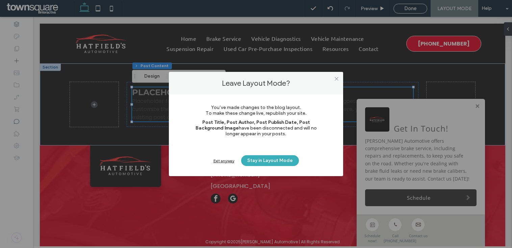
click at [220, 161] on div "Exit anyway" at bounding box center [223, 160] width 21 height 5
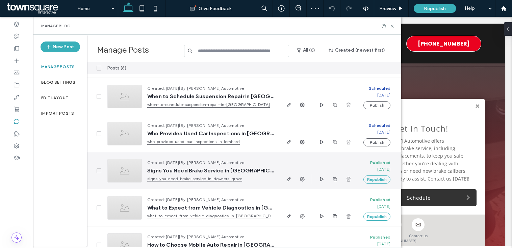
scroll to position [51, 0]
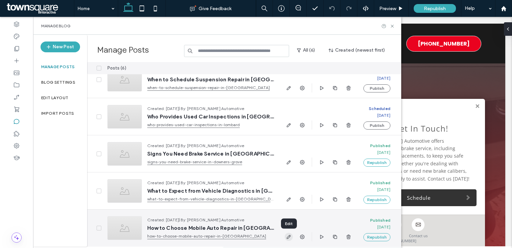
click at [286, 239] on icon "button" at bounding box center [288, 236] width 5 height 5
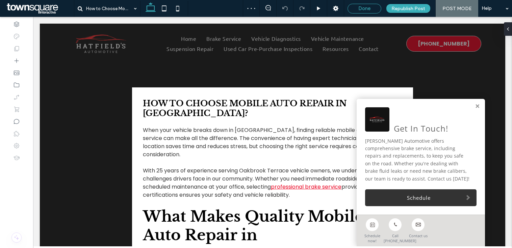
click at [371, 6] on span "Done" at bounding box center [364, 8] width 12 height 6
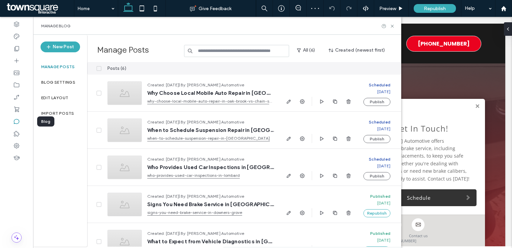
click at [16, 121] on icon at bounding box center [16, 121] width 7 height 7
click at [19, 47] on use at bounding box center [17, 48] width 5 height 5
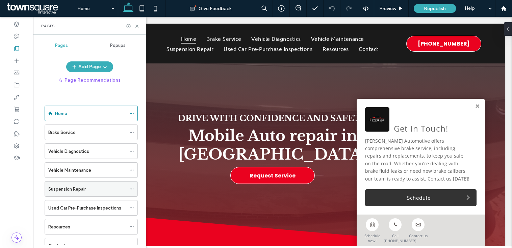
scroll to position [26, 0]
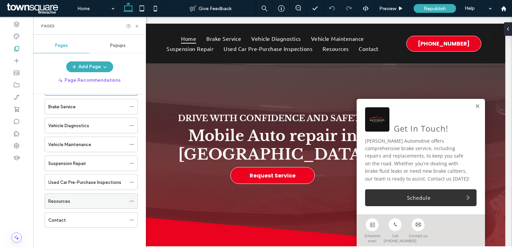
click at [60, 199] on label "Resources" at bounding box center [59, 202] width 22 height 12
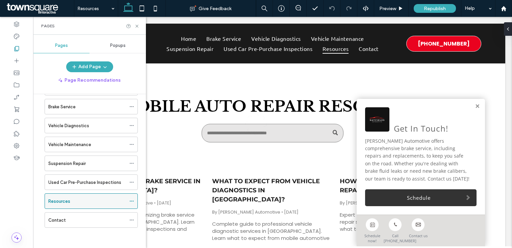
scroll to position [0, 0]
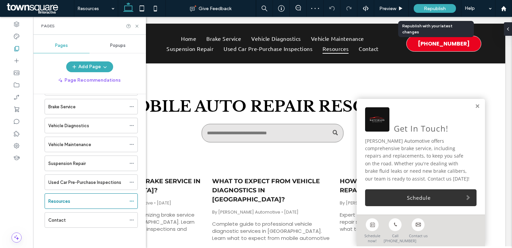
click at [433, 7] on span "Republish" at bounding box center [435, 9] width 22 height 6
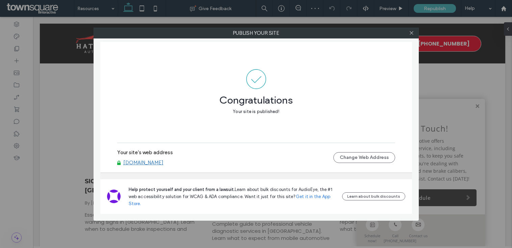
click at [157, 164] on link "[DOMAIN_NAME]" at bounding box center [143, 163] width 40 height 6
